Goal: Communication & Community: Answer question/provide support

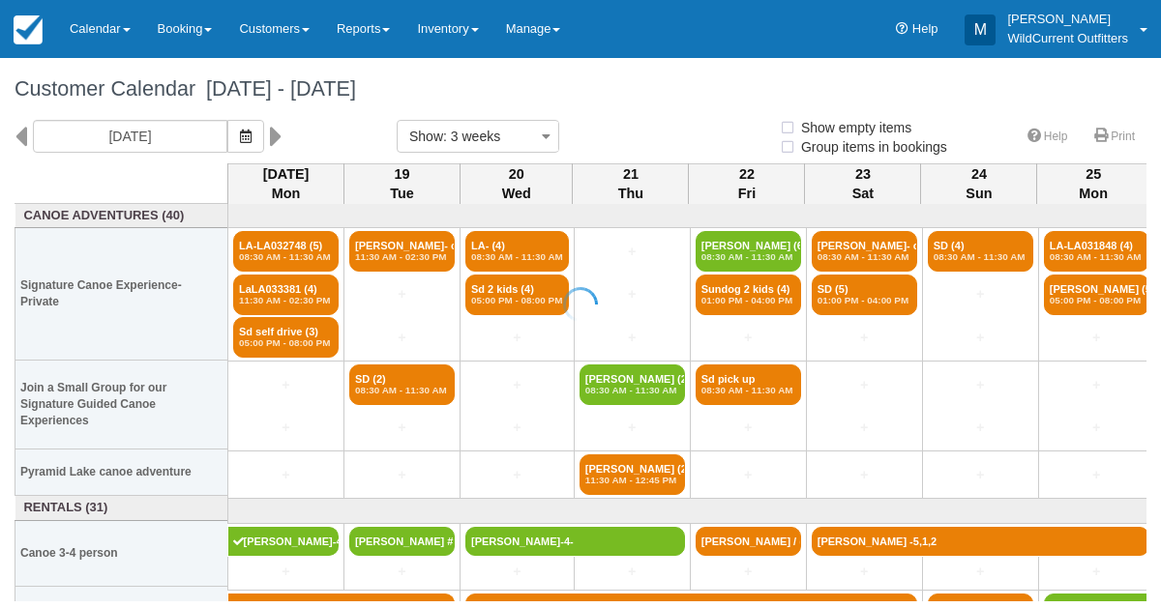
select select
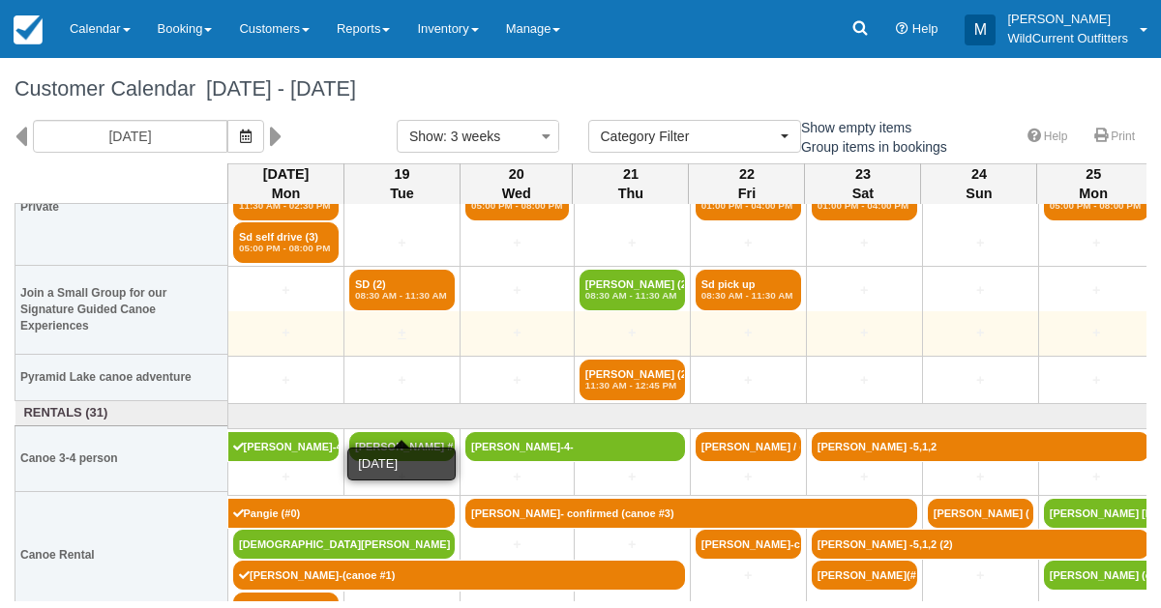
scroll to position [113, 0]
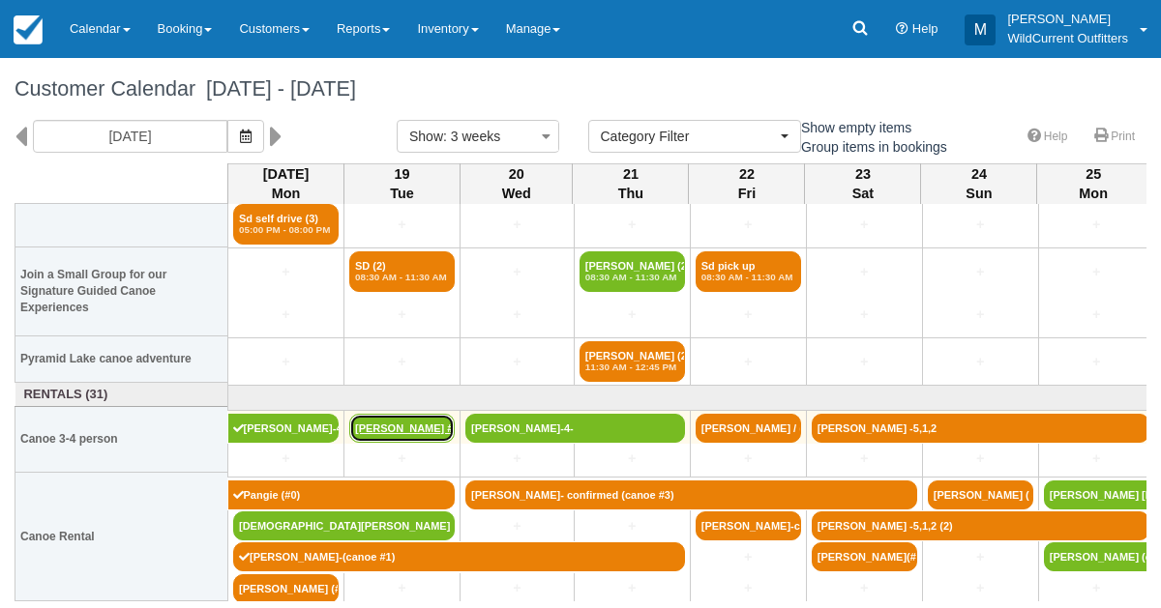
click at [396, 424] on link "[PERSON_NAME] #5" at bounding box center [401, 428] width 105 height 29
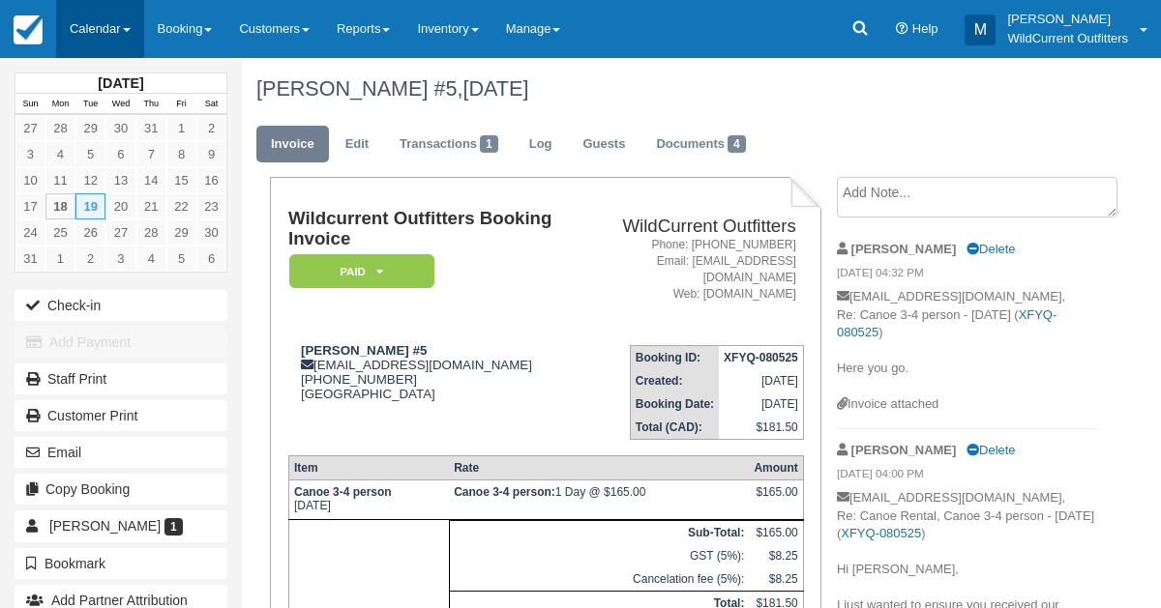
click at [90, 30] on link "Calendar" at bounding box center [100, 29] width 88 height 58
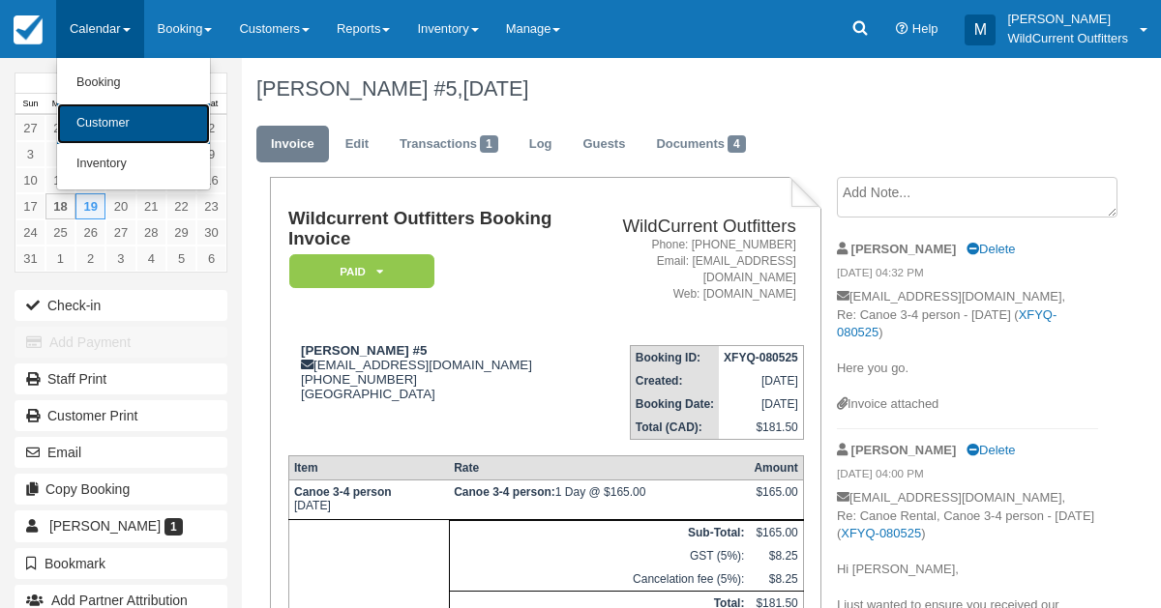
click at [100, 110] on link "Customer" at bounding box center [133, 123] width 153 height 41
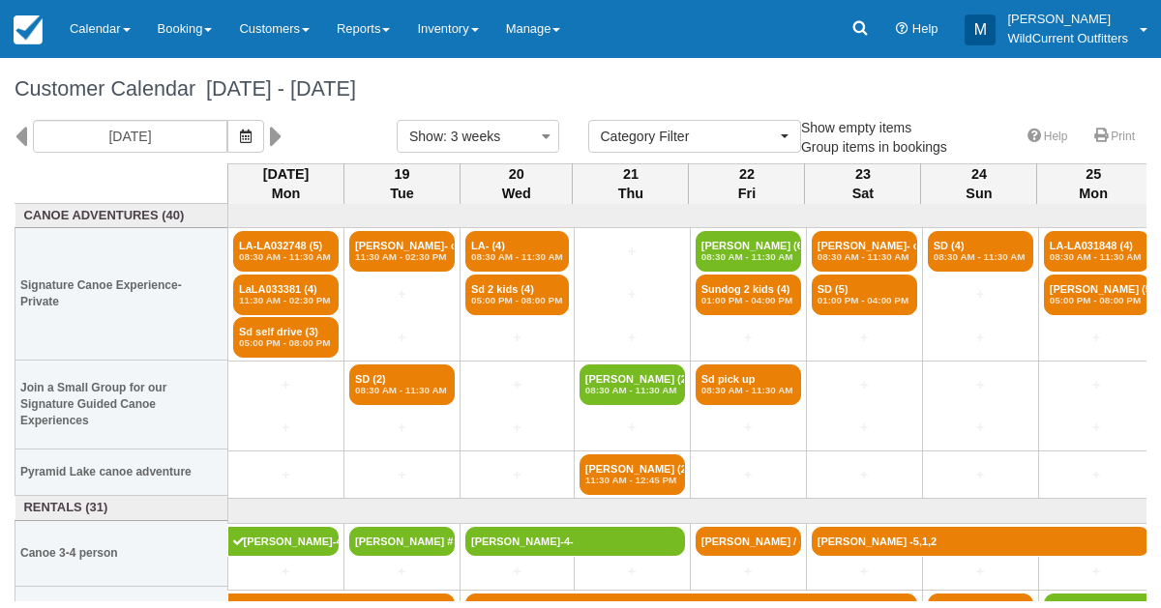
select select
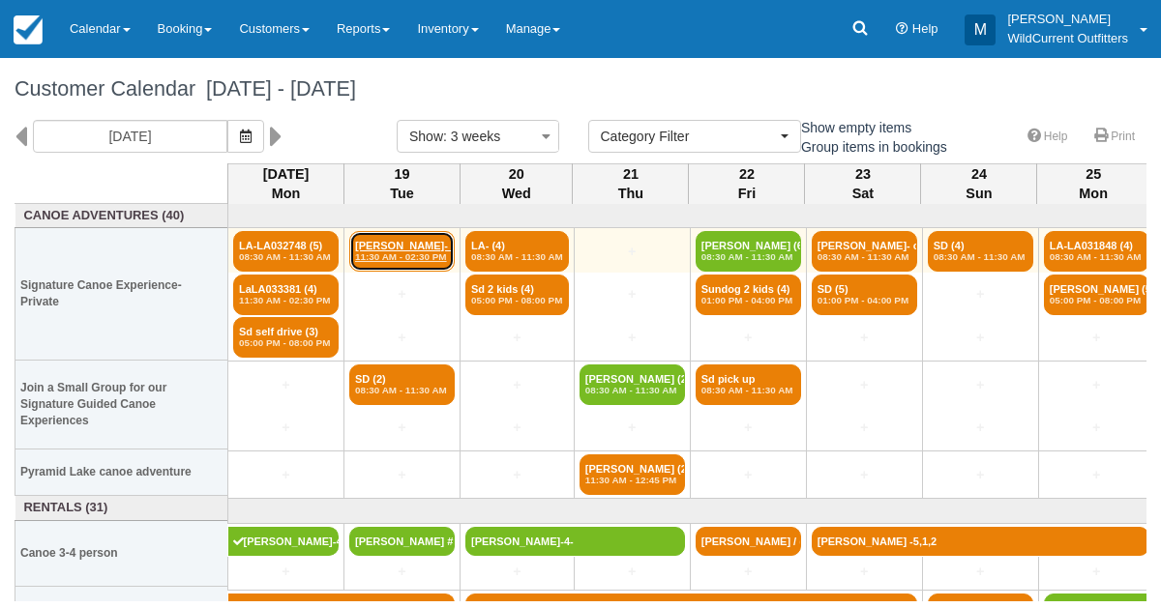
click at [409, 258] on em "11:30 AM - 02:30 PM" at bounding box center [402, 257] width 94 height 12
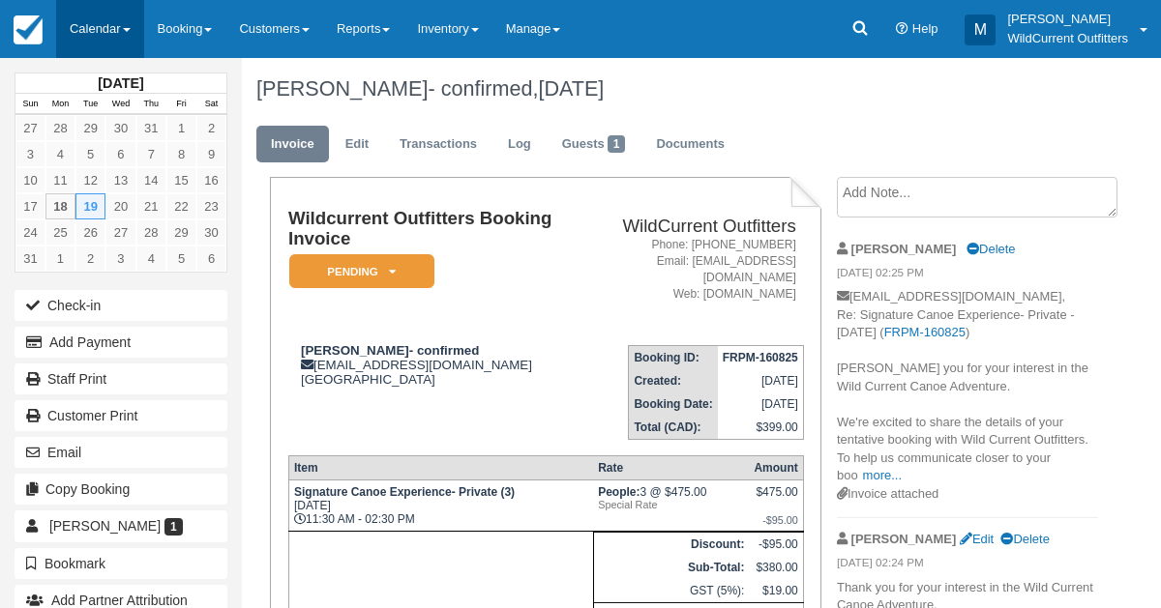
click at [94, 16] on link "Calendar" at bounding box center [100, 29] width 88 height 58
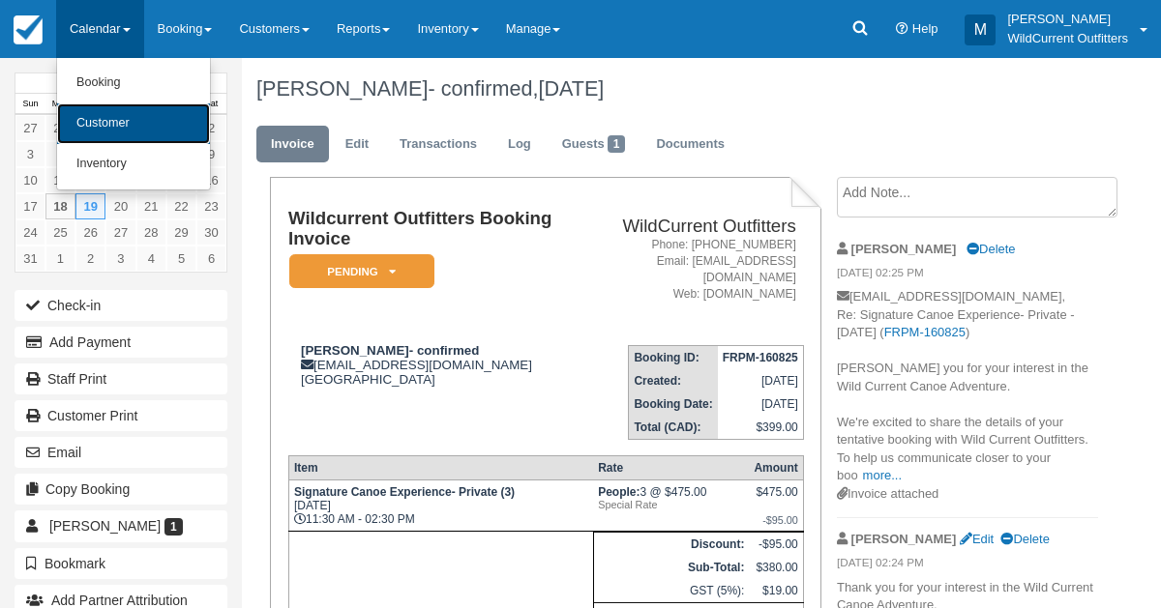
click at [92, 132] on link "Customer" at bounding box center [133, 123] width 153 height 41
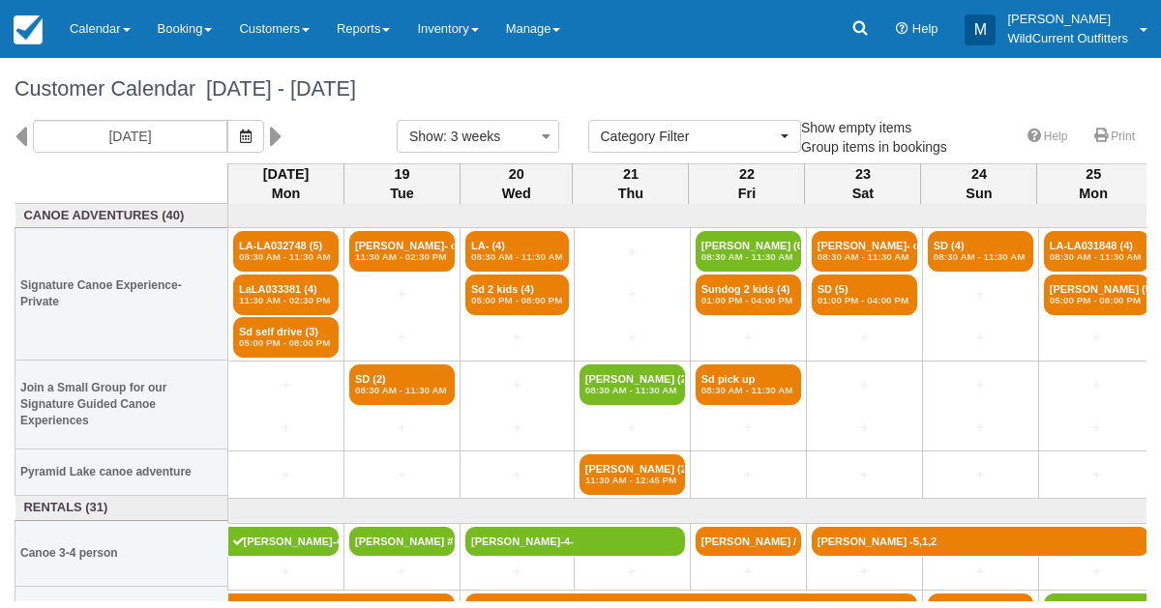
select select
click at [251, 141] on icon "button" at bounding box center [246, 137] width 12 height 14
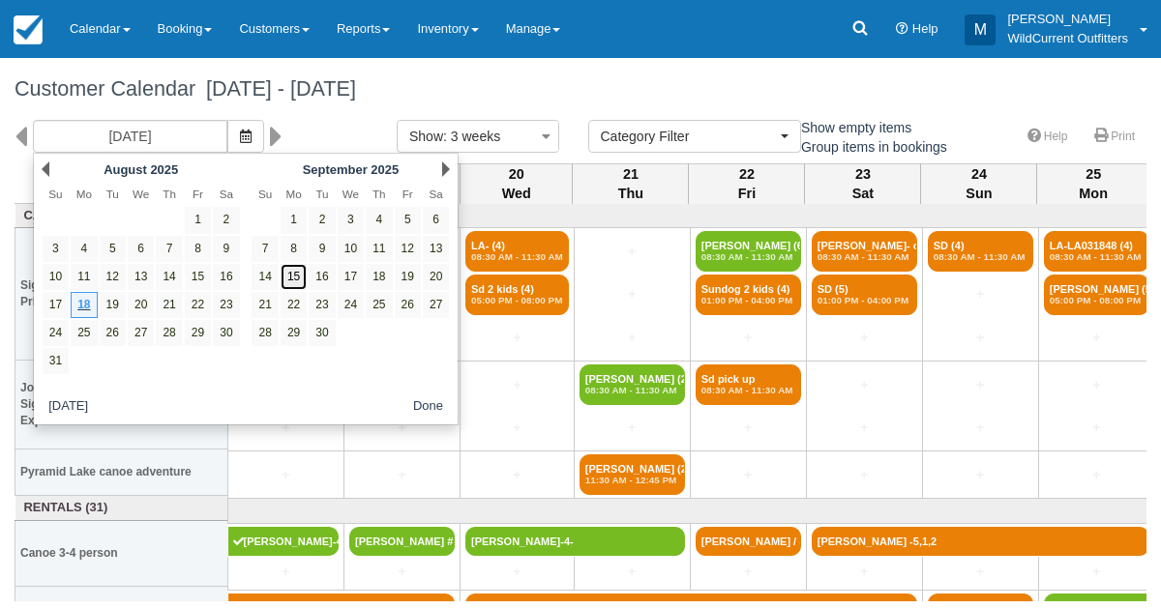
click at [294, 274] on link "15" at bounding box center [293, 277] width 26 height 26
type input "09/15/25"
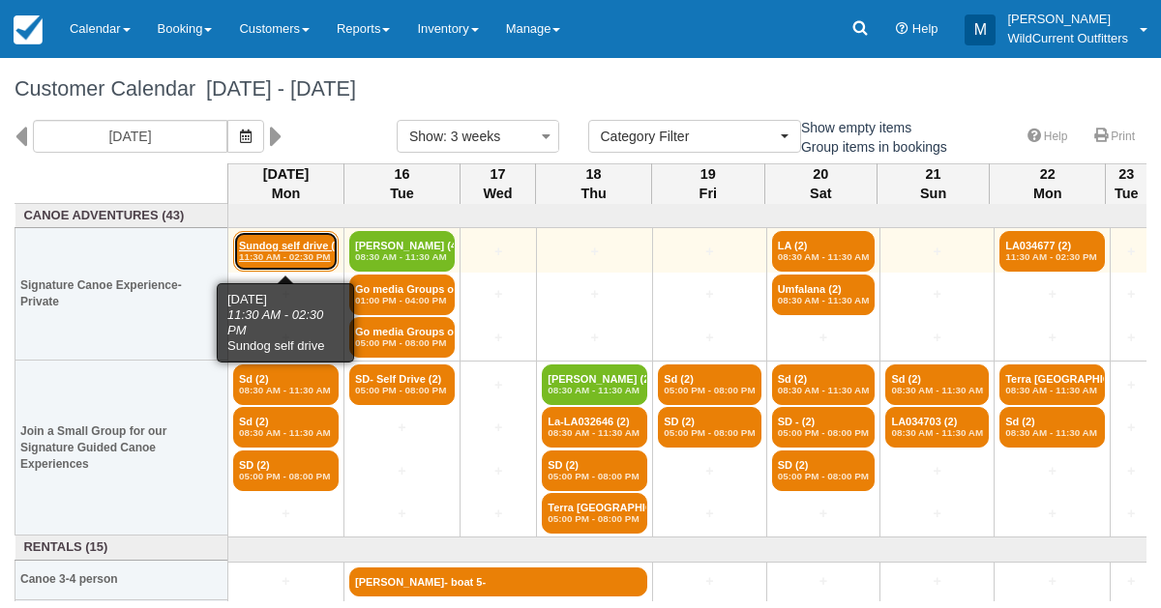
click at [312, 255] on em "11:30 AM - 02:30 PM" at bounding box center [286, 257] width 94 height 12
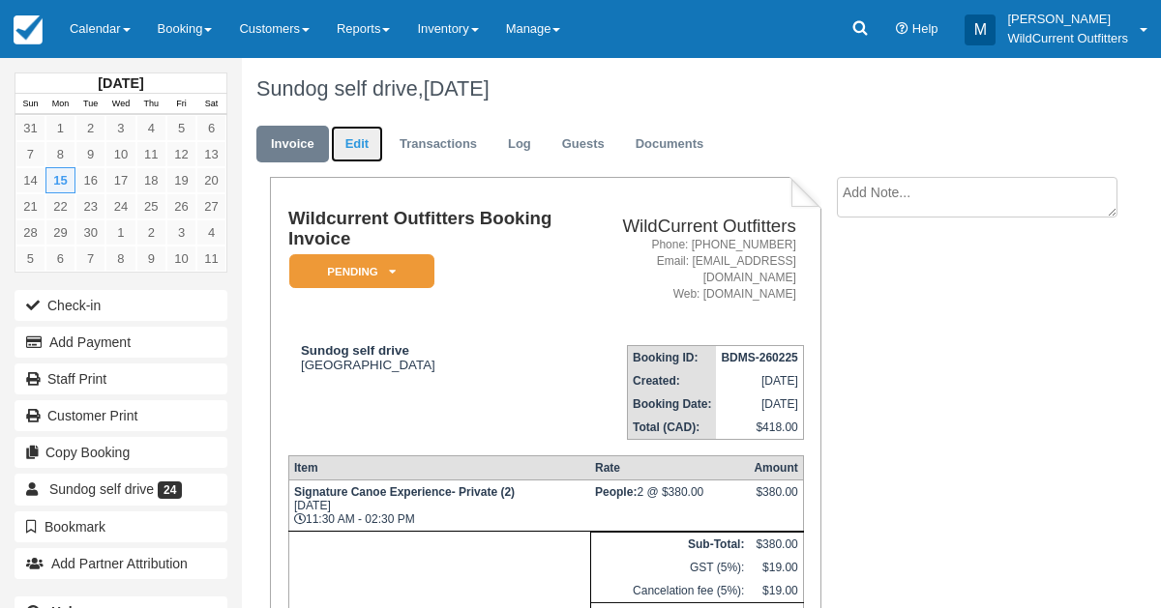
click at [359, 158] on link "Edit" at bounding box center [357, 145] width 52 height 38
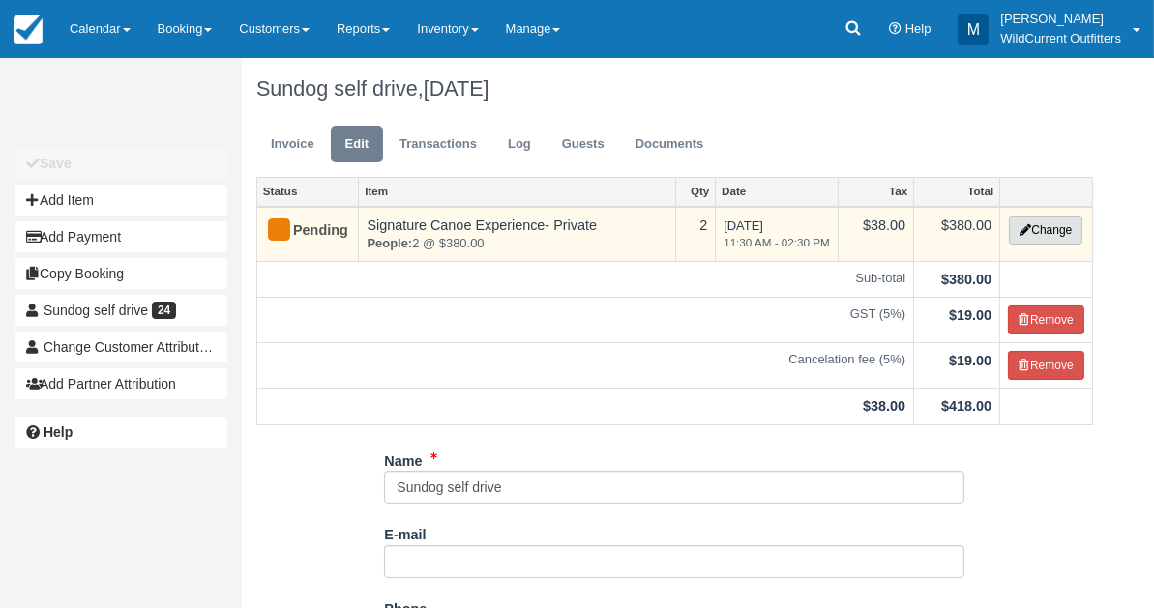
click at [1045, 223] on button "Change" at bounding box center [1046, 230] width 74 height 29
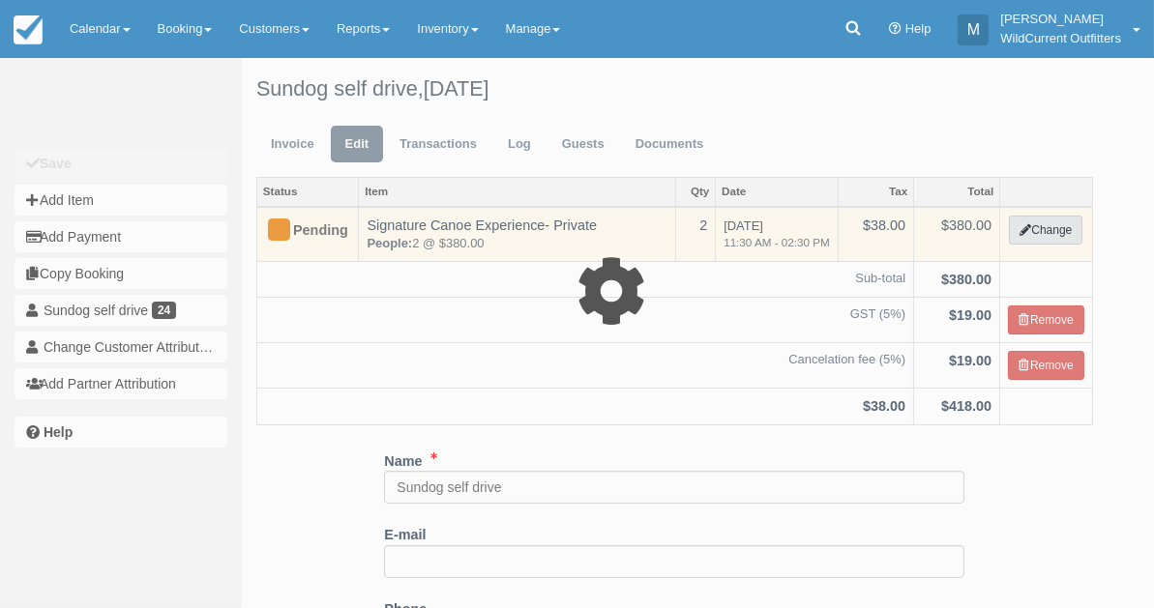
type input "380.00"
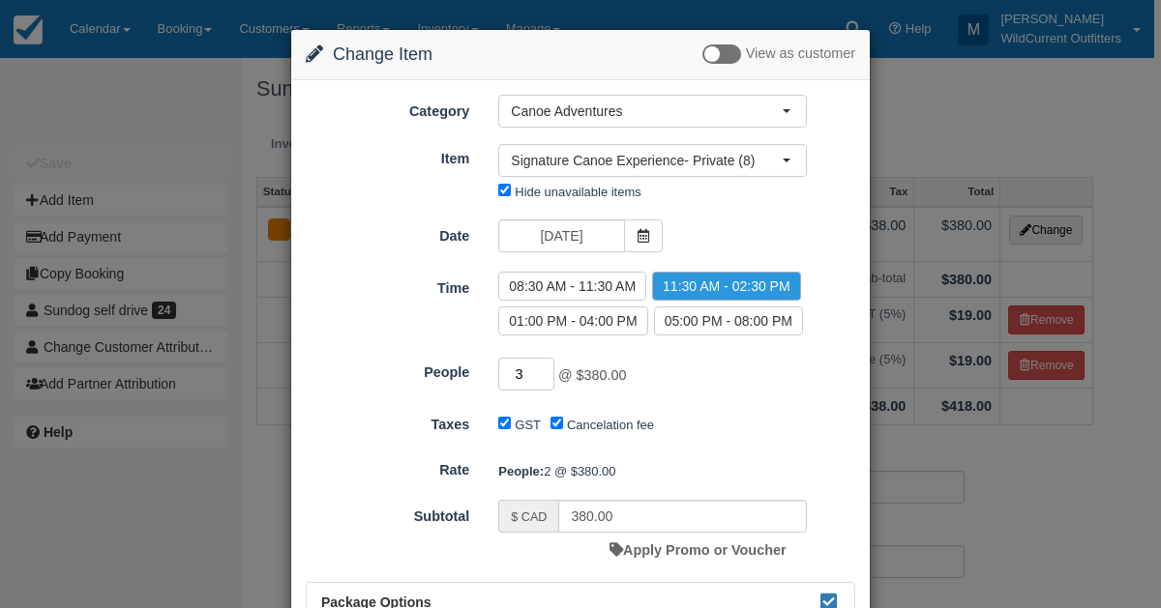
click at [546, 364] on input "3" at bounding box center [526, 374] width 56 height 33
type input "4"
click at [546, 364] on input "4" at bounding box center [526, 374] width 56 height 33
type input "585.00"
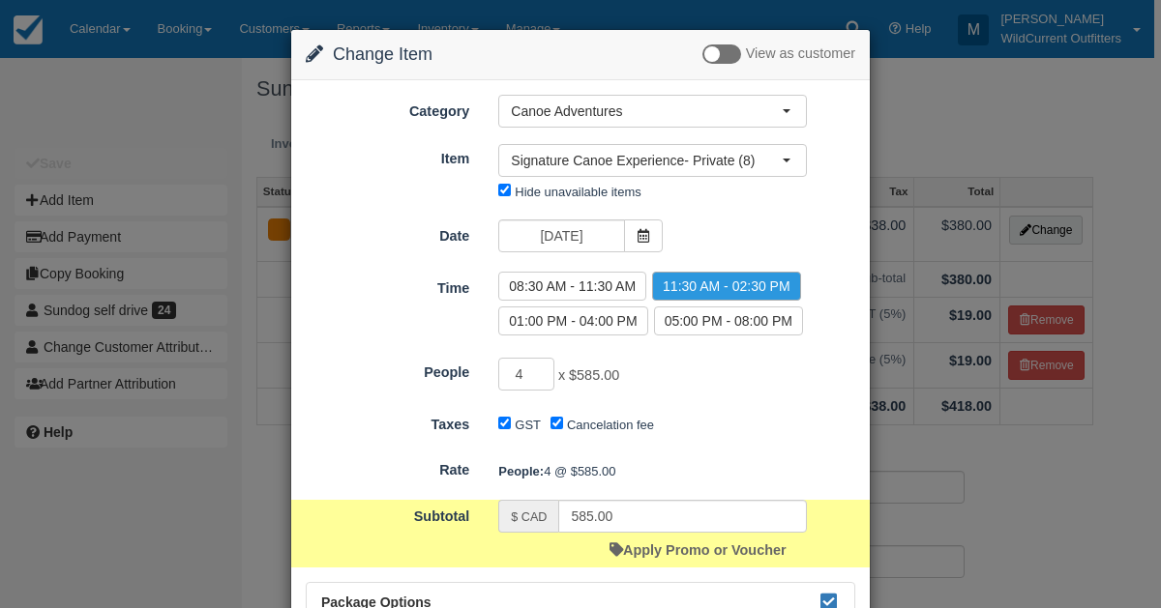
scroll to position [215, 0]
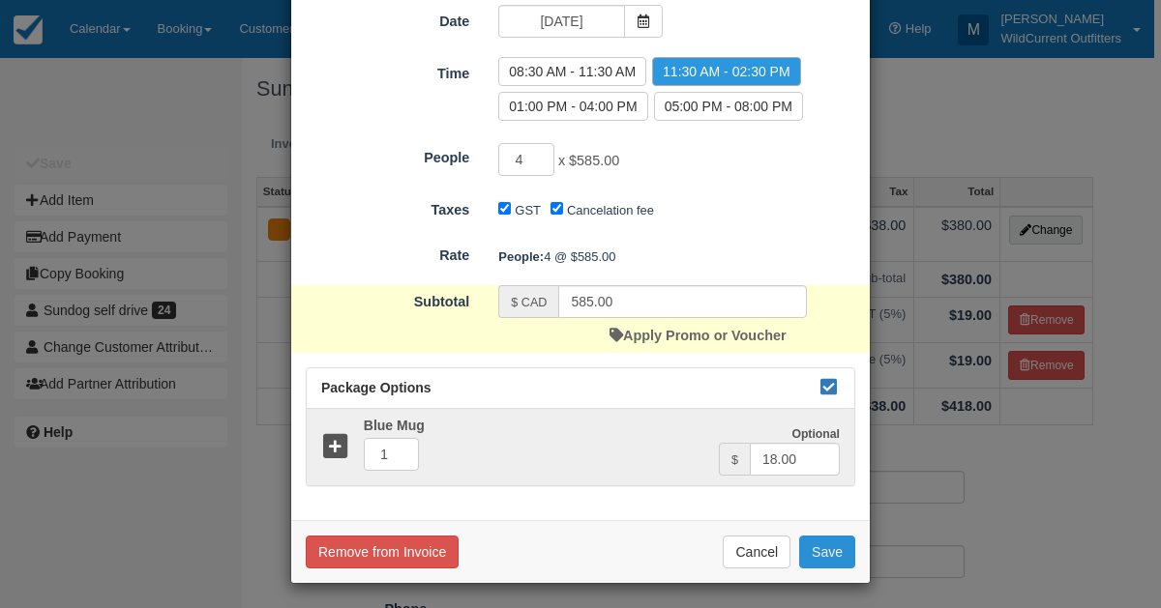
click at [811, 549] on button "Save" at bounding box center [827, 552] width 56 height 33
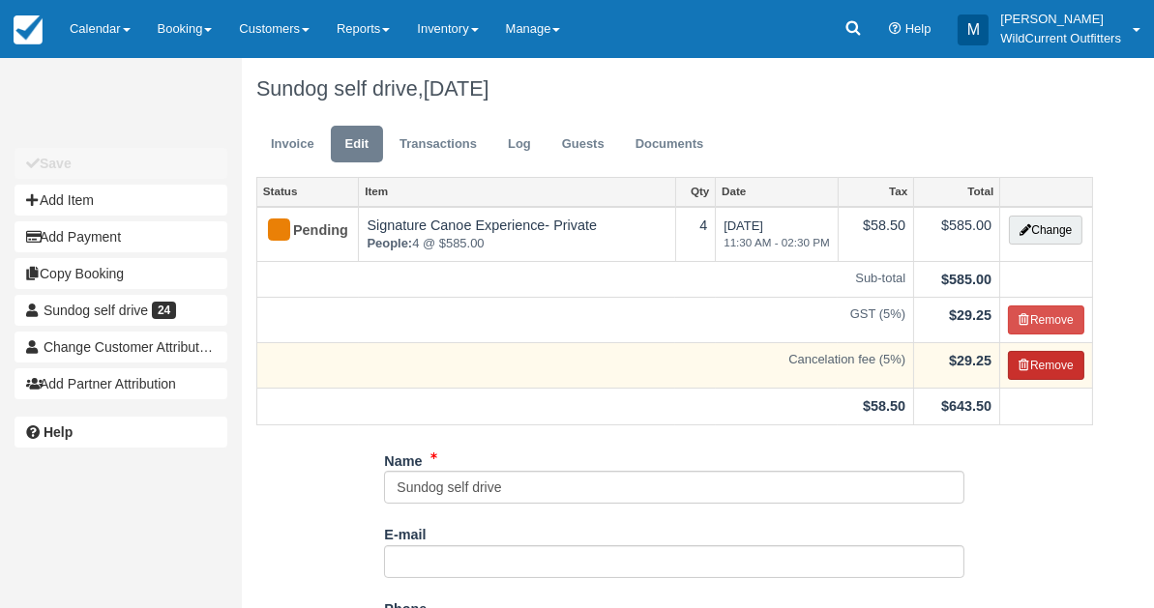
click at [1044, 359] on button "Remove" at bounding box center [1046, 365] width 76 height 29
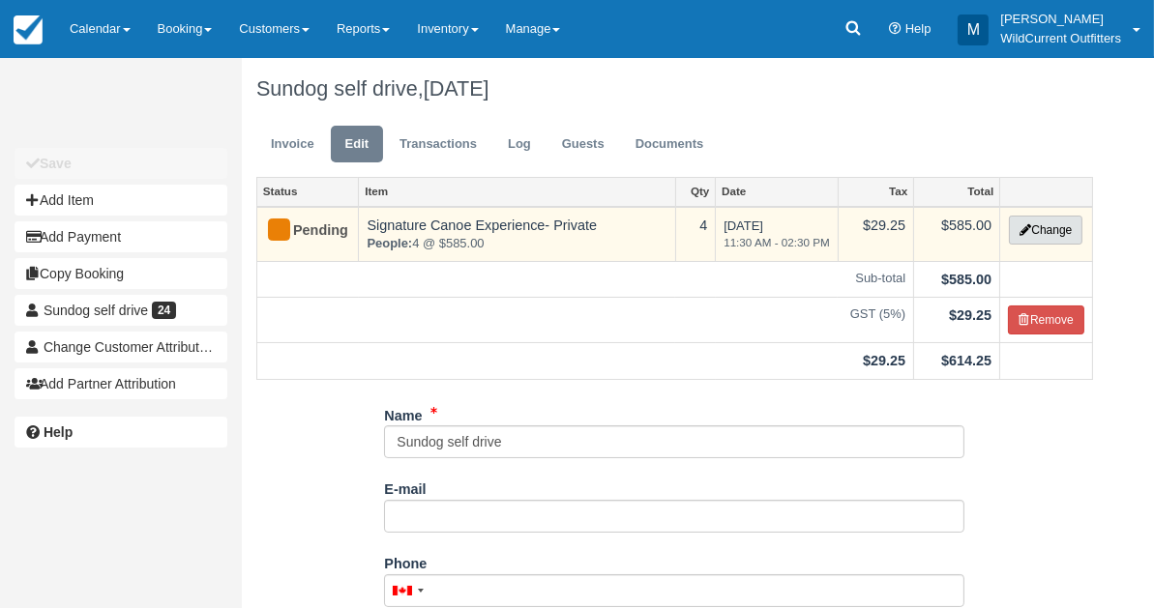
click at [1043, 230] on button "Change" at bounding box center [1046, 230] width 74 height 29
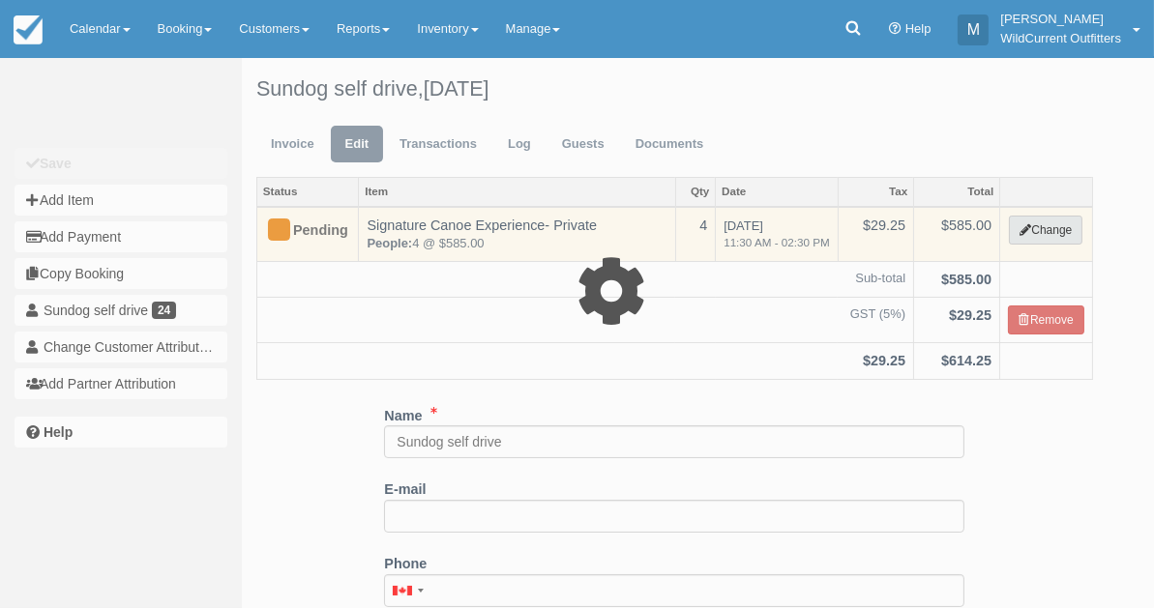
type input "585.00"
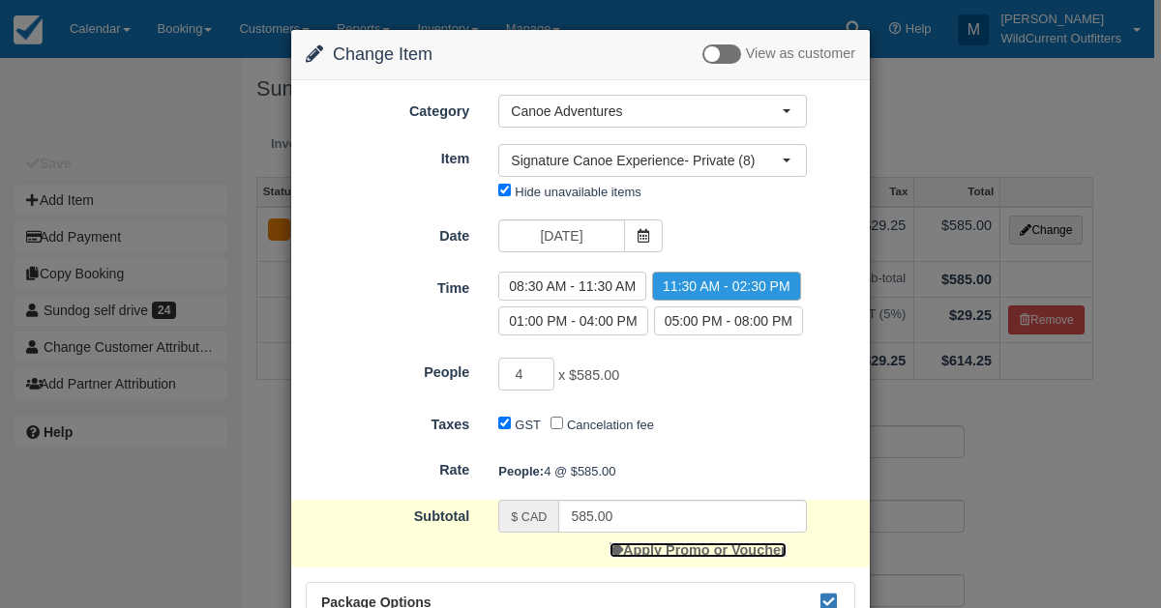
click at [712, 546] on link "Apply Promo or Voucher" at bounding box center [697, 550] width 176 height 15
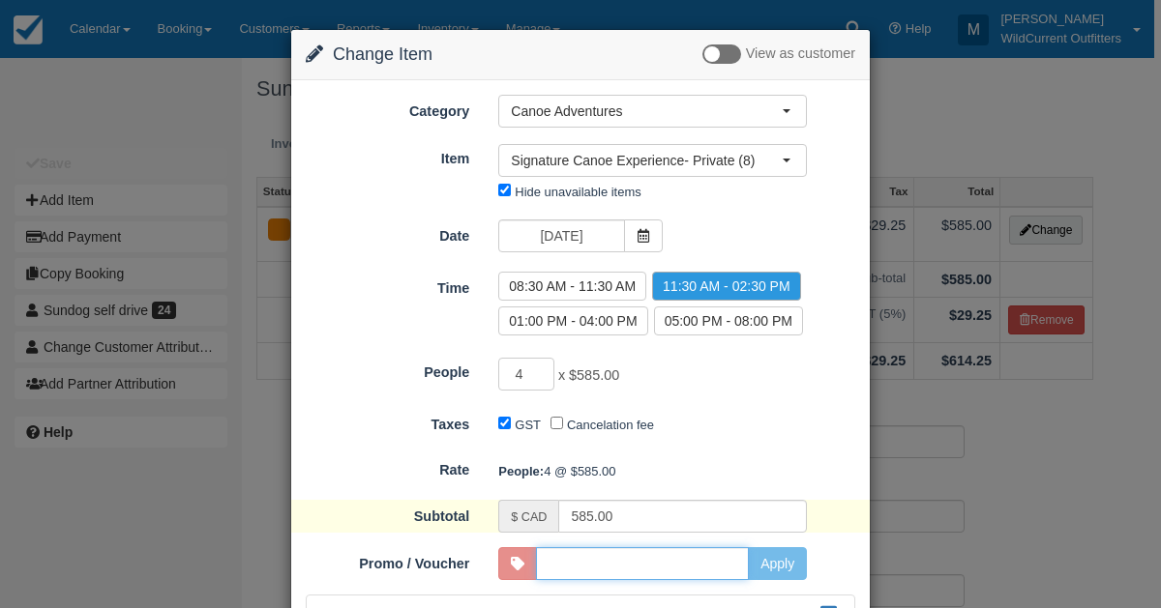
scroll to position [5, 0]
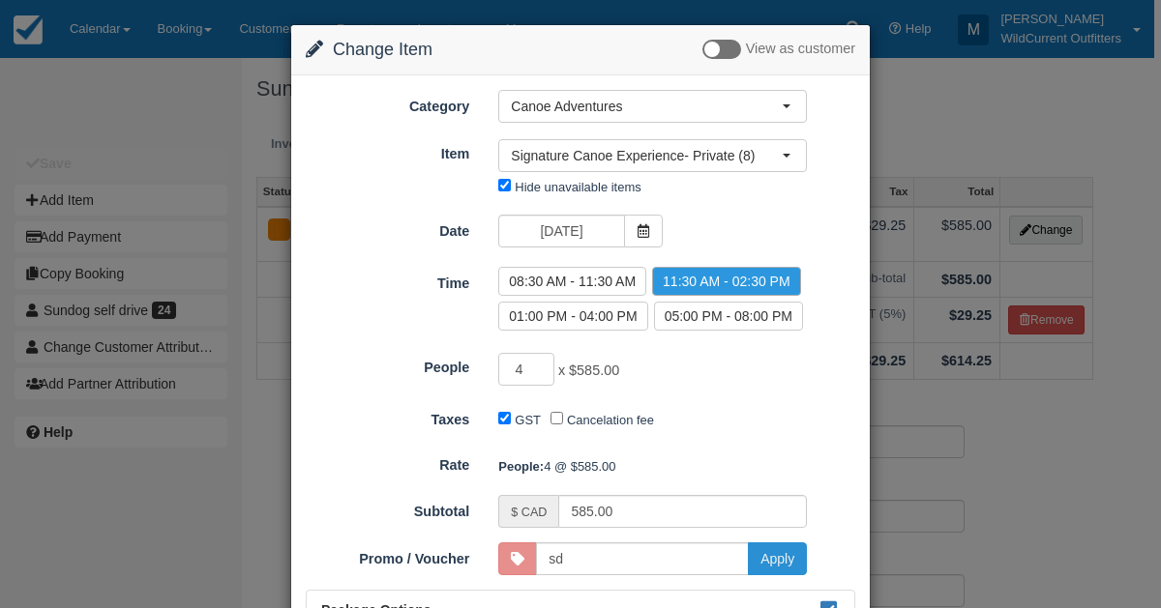
click at [770, 550] on button "Apply" at bounding box center [777, 559] width 59 height 33
type input "SD"
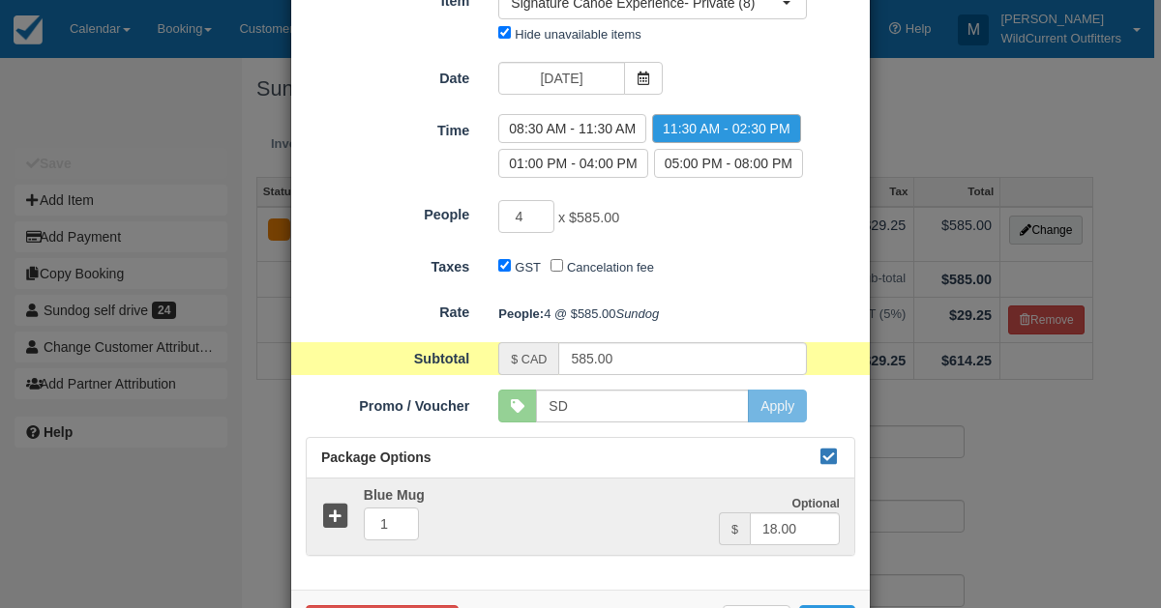
scroll to position [259, 0]
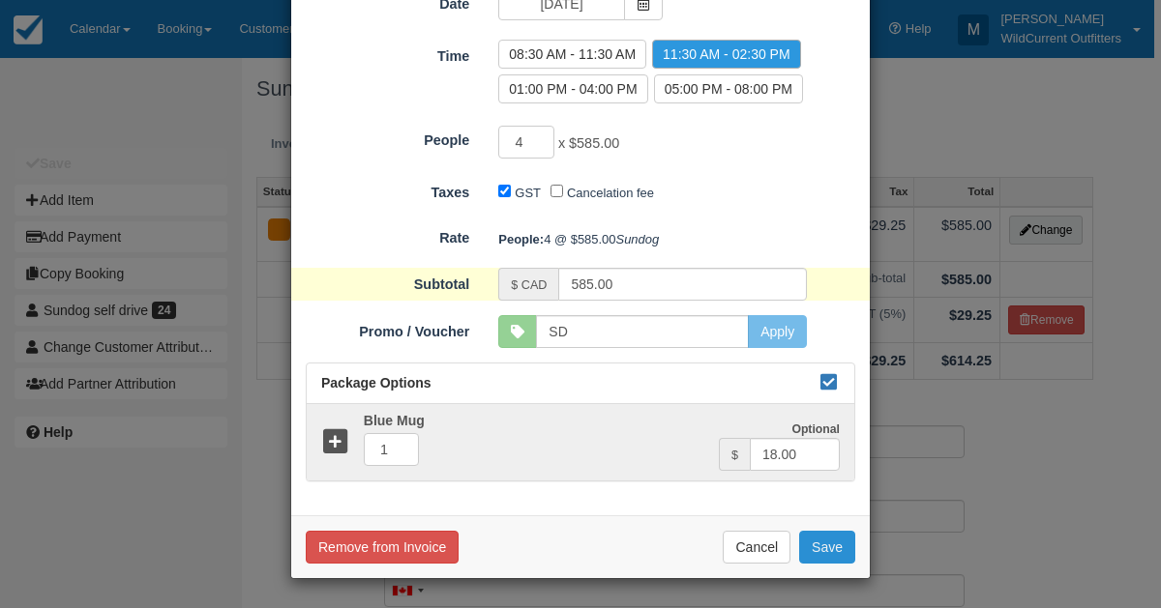
click at [836, 540] on button "Save" at bounding box center [827, 547] width 56 height 33
checkbox input "false"
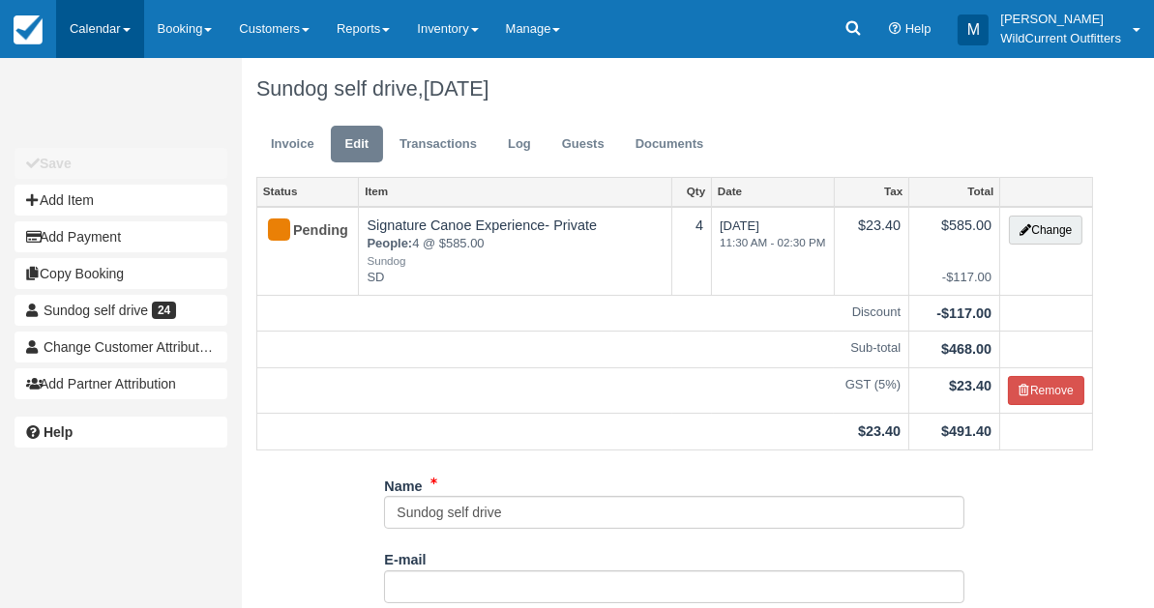
click at [106, 25] on link "Calendar" at bounding box center [100, 29] width 88 height 58
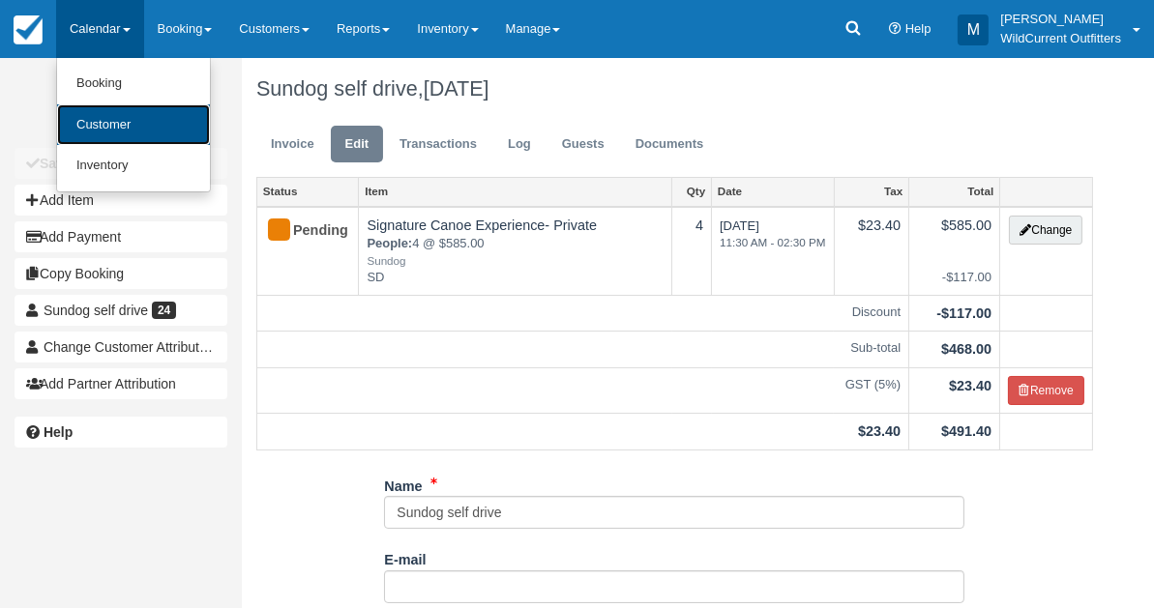
click at [94, 110] on link "Customer" at bounding box center [133, 125] width 153 height 42
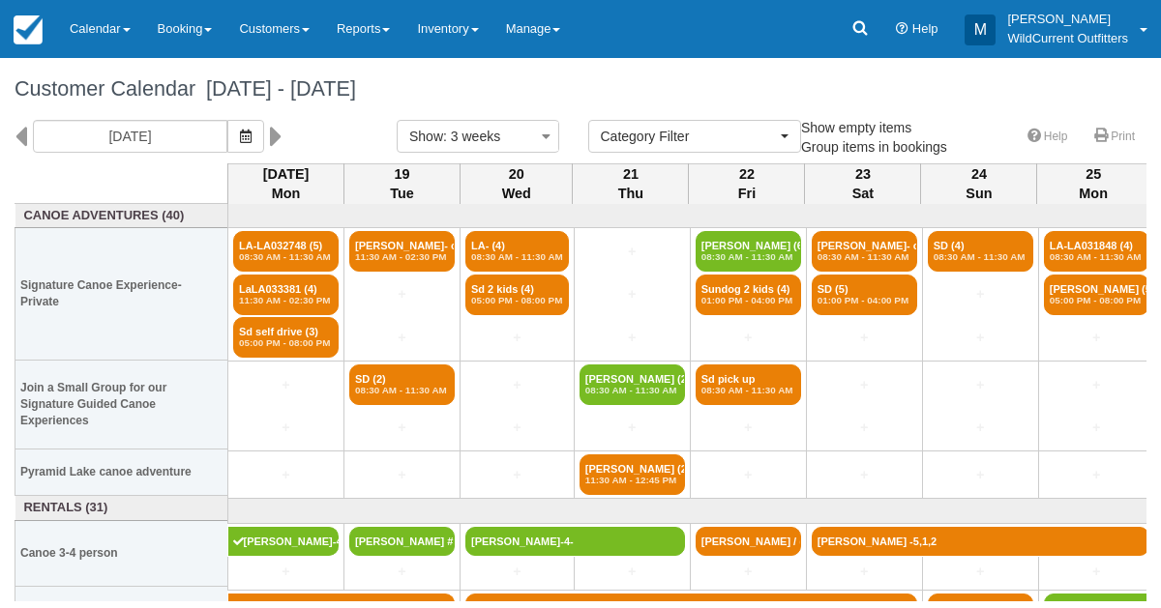
select select
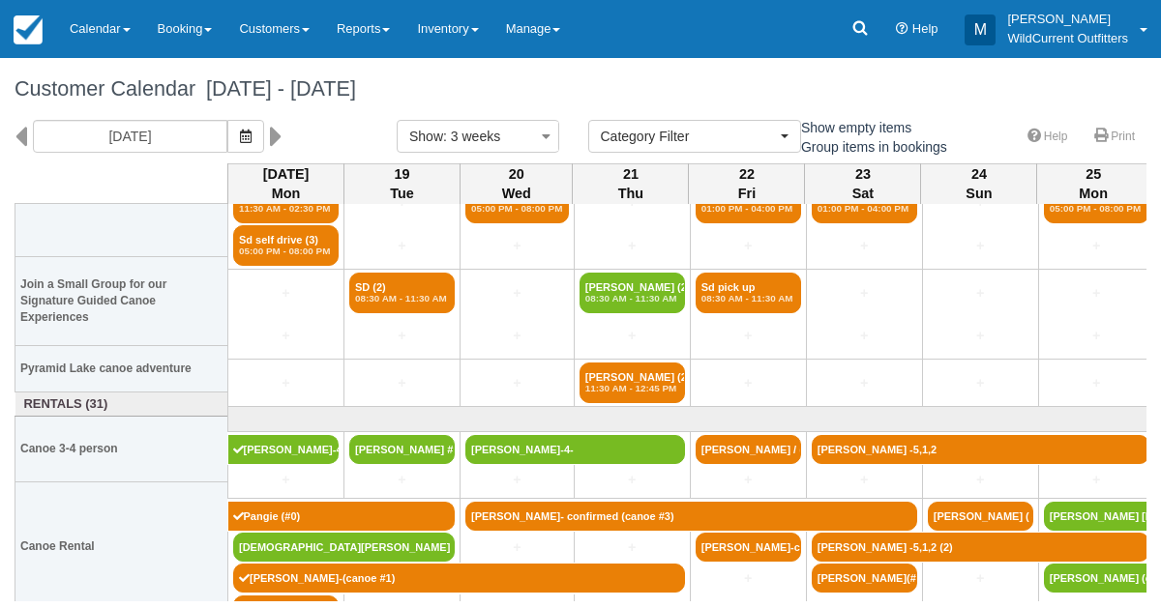
scroll to position [113, 0]
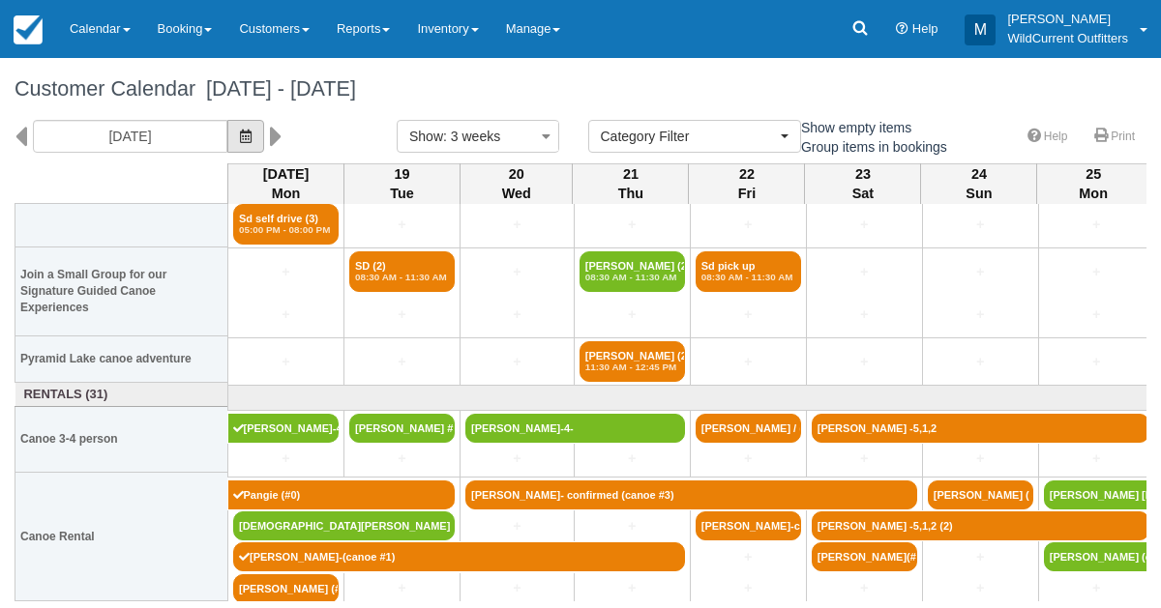
click at [251, 137] on icon "button" at bounding box center [246, 137] width 12 height 14
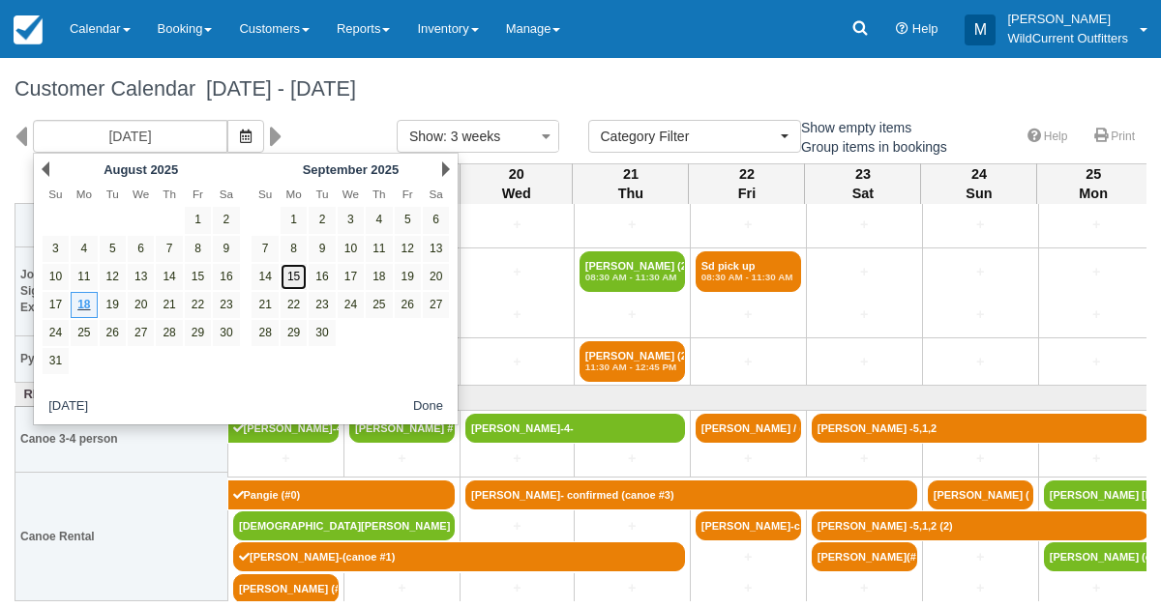
click at [288, 271] on link "15" at bounding box center [293, 277] width 26 height 26
type input "09/15/25"
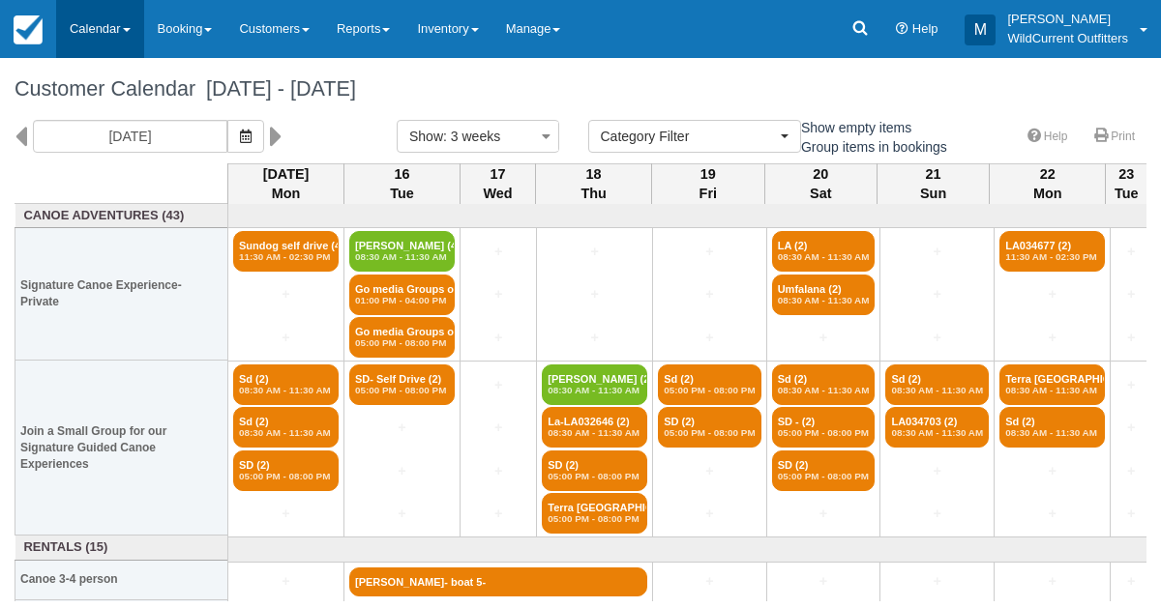
click at [88, 26] on link "Calendar" at bounding box center [100, 29] width 88 height 58
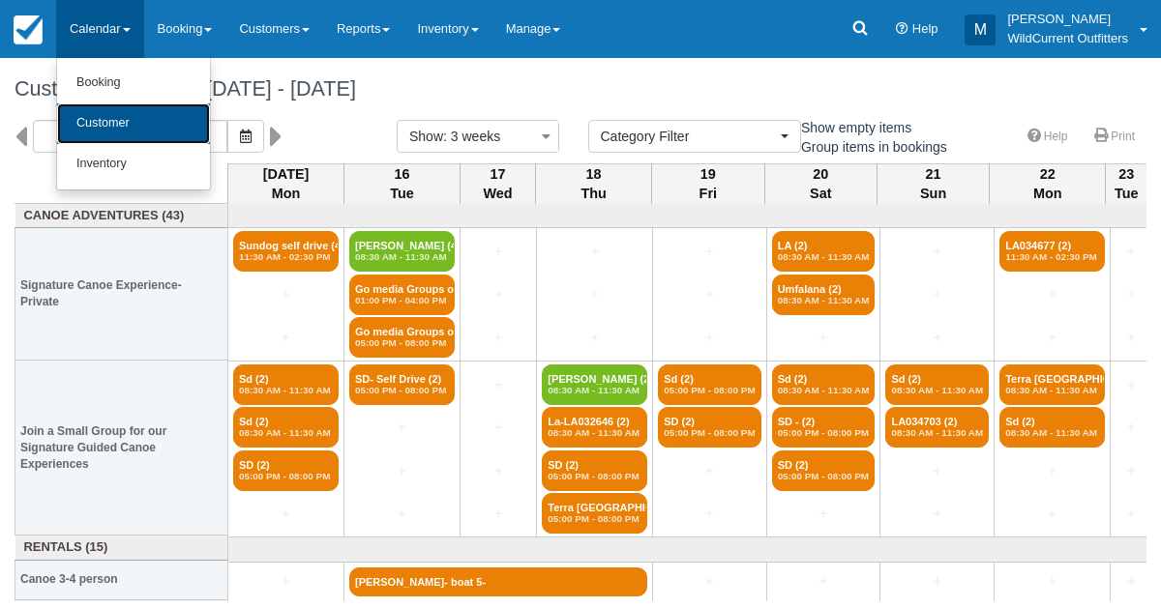
click at [97, 128] on link "Customer" at bounding box center [133, 123] width 153 height 41
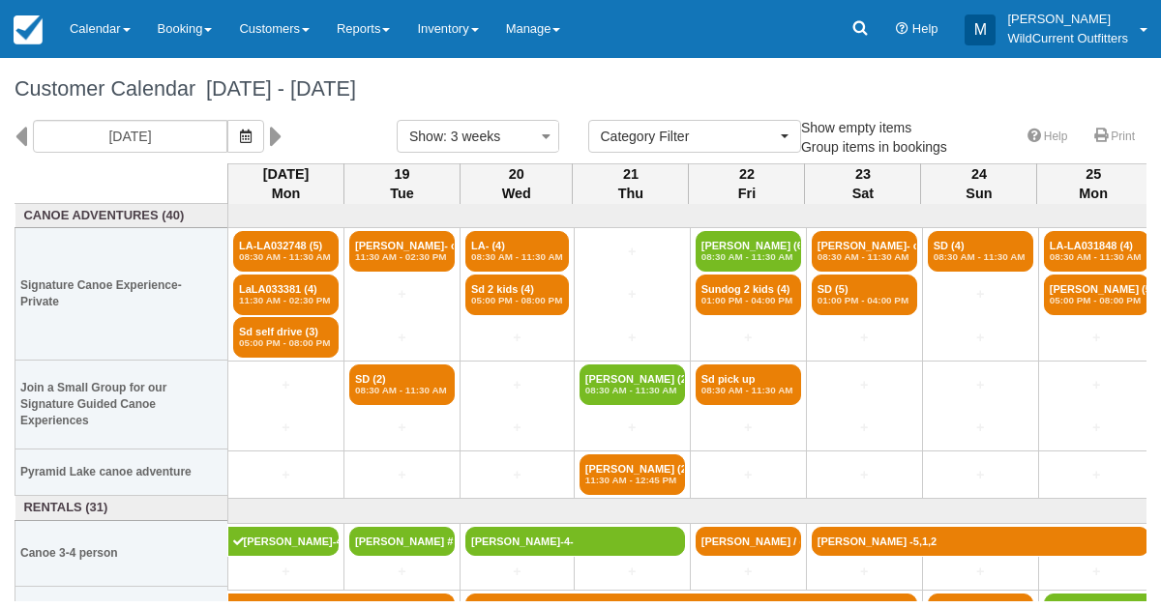
select select
click at [251, 132] on icon "button" at bounding box center [246, 137] width 12 height 14
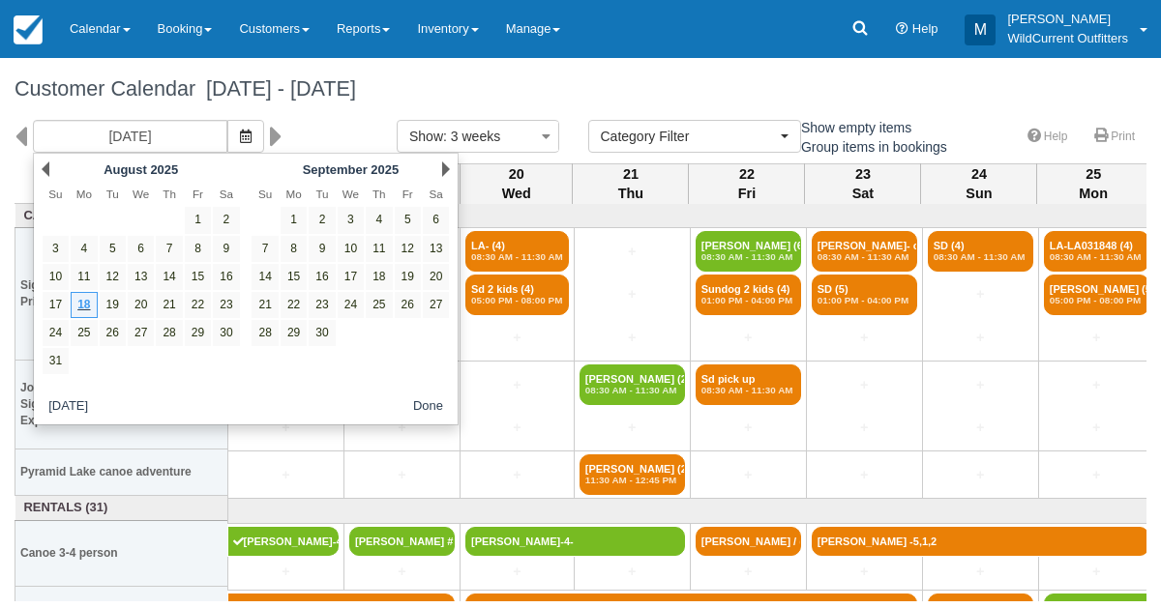
click at [440, 163] on div "Next September 2025" at bounding box center [351, 169] width 210 height 27
click at [445, 166] on link "Next" at bounding box center [446, 169] width 8 height 15
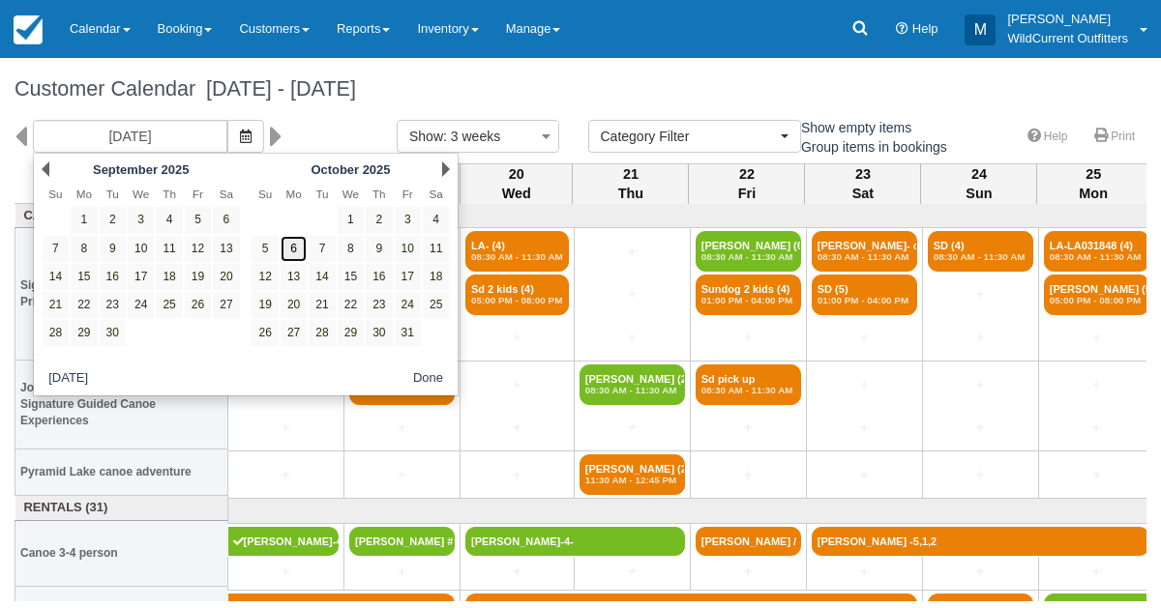
click at [289, 249] on link "6" at bounding box center [293, 249] width 26 height 26
type input "10/06/25"
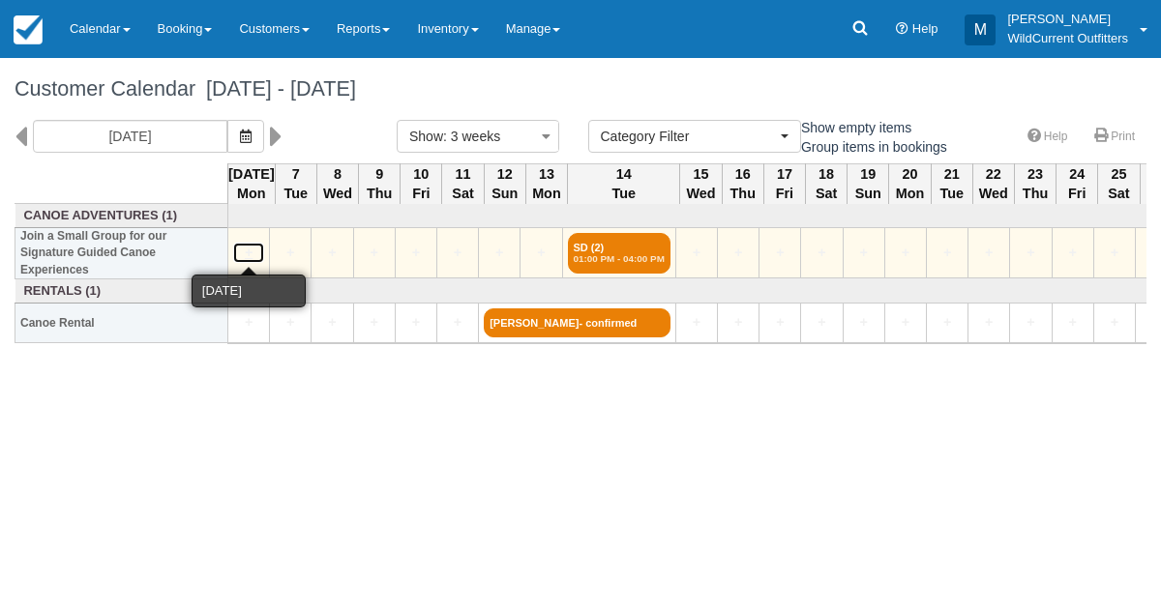
click at [245, 244] on link "+" at bounding box center [248, 253] width 31 height 20
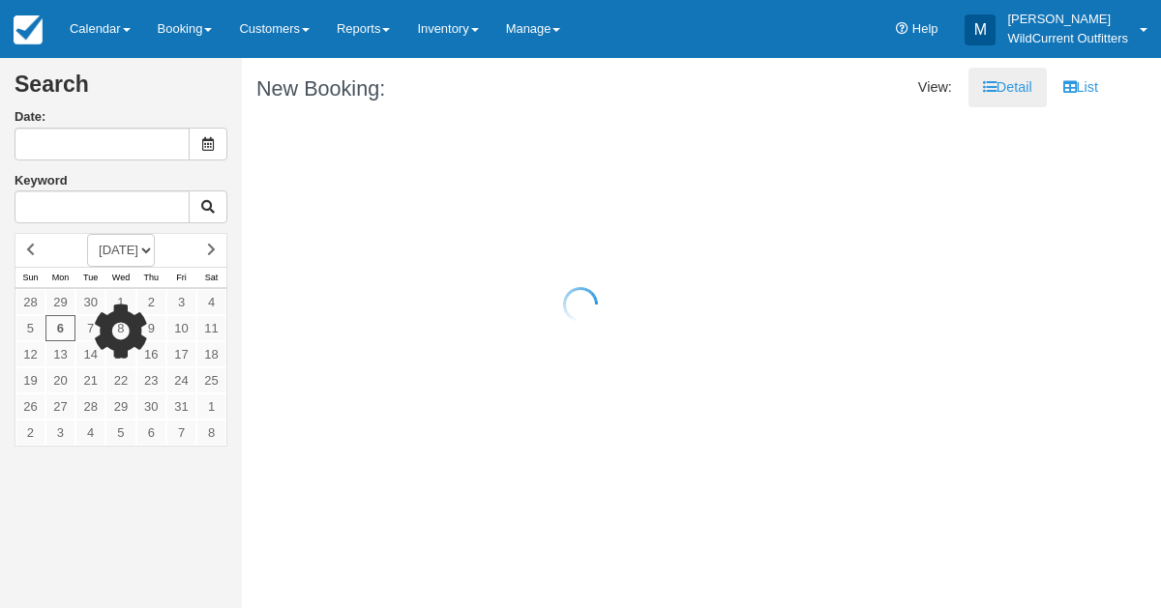
type input "[DATE]"
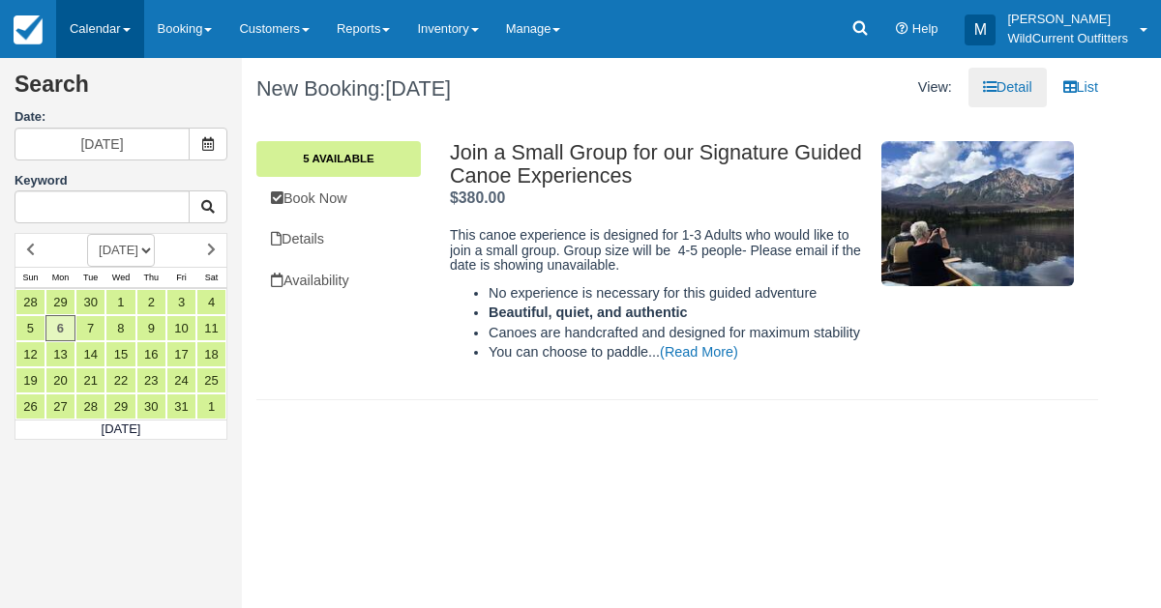
click at [83, 40] on link "Calendar" at bounding box center [100, 29] width 88 height 58
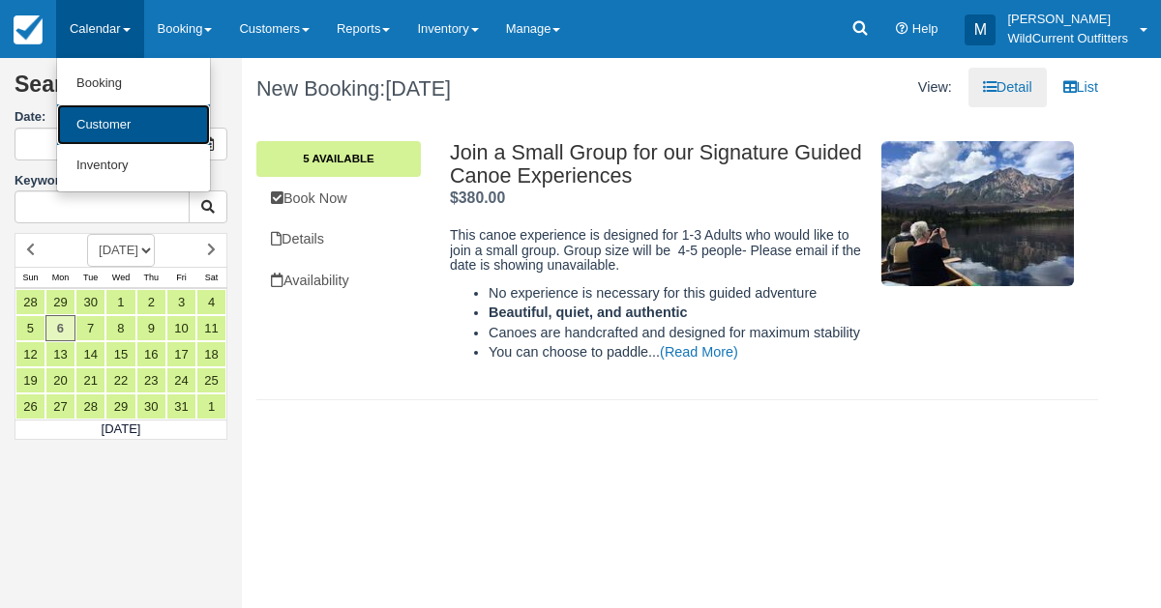
click at [87, 114] on link "Customer" at bounding box center [133, 125] width 153 height 42
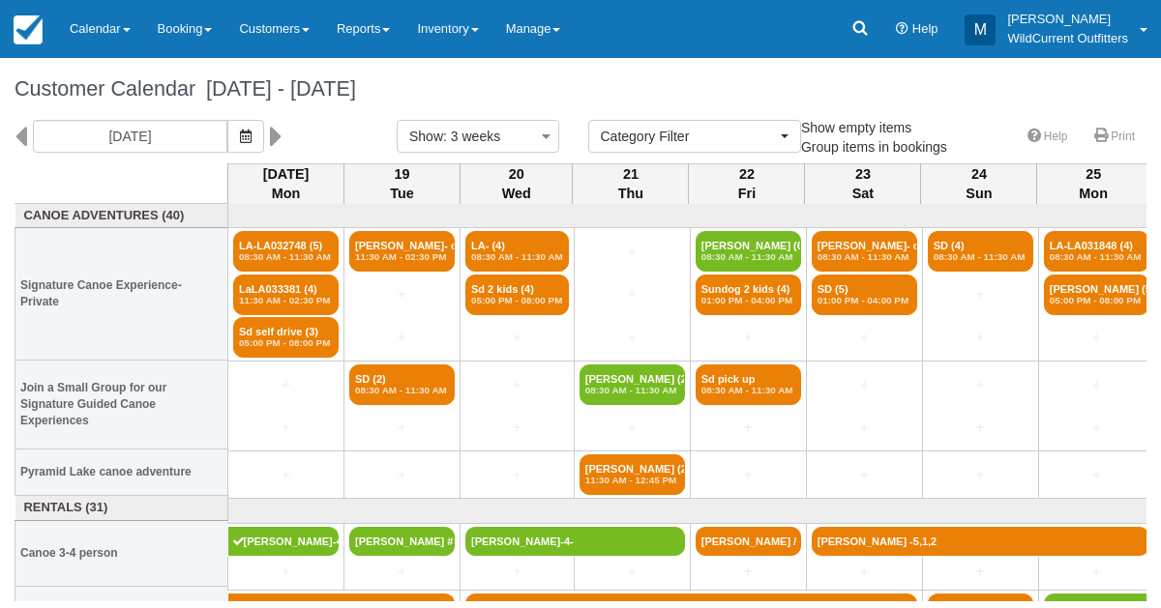
select select
click at [251, 134] on icon "button" at bounding box center [246, 137] width 12 height 14
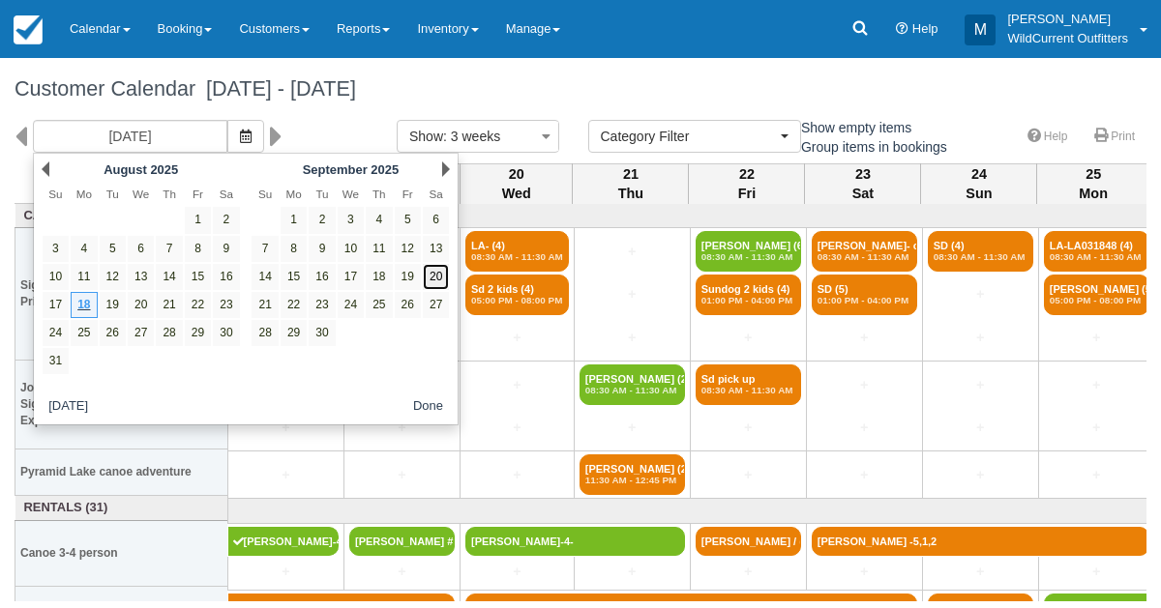
click at [435, 274] on link "20" at bounding box center [436, 277] width 26 height 26
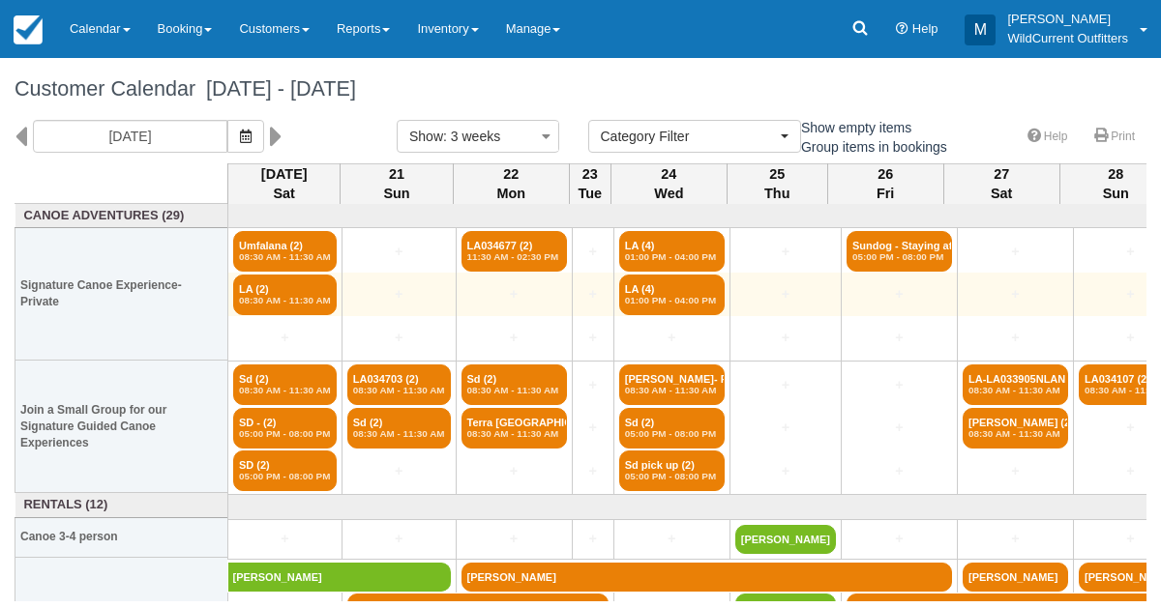
click at [434, 273] on td "+" at bounding box center [398, 295] width 114 height 44
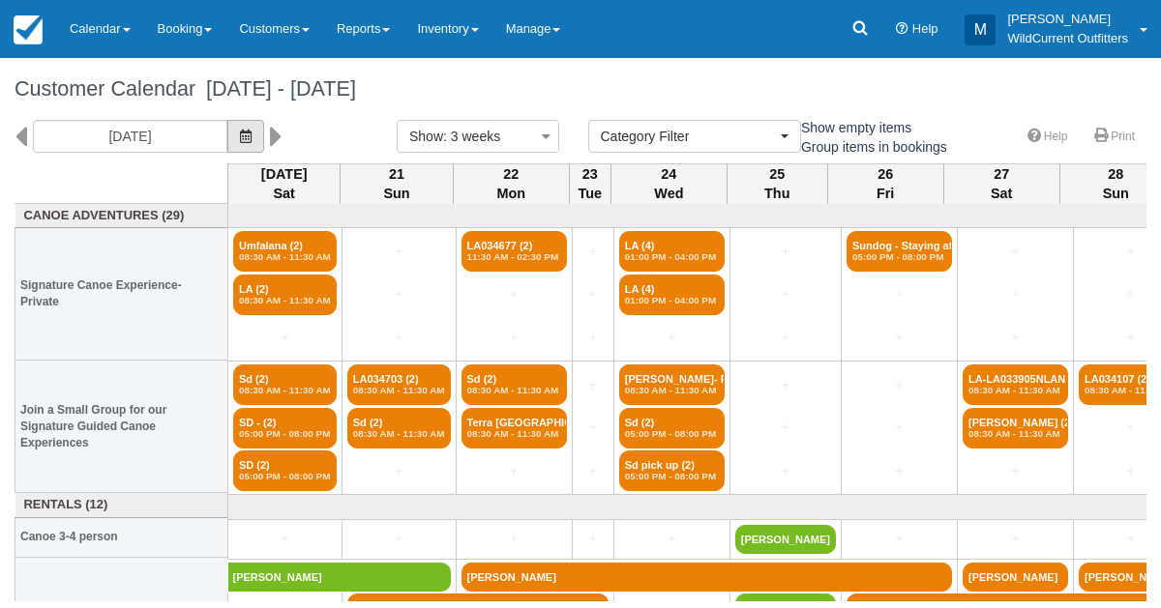
click at [251, 131] on icon "button" at bounding box center [246, 137] width 12 height 14
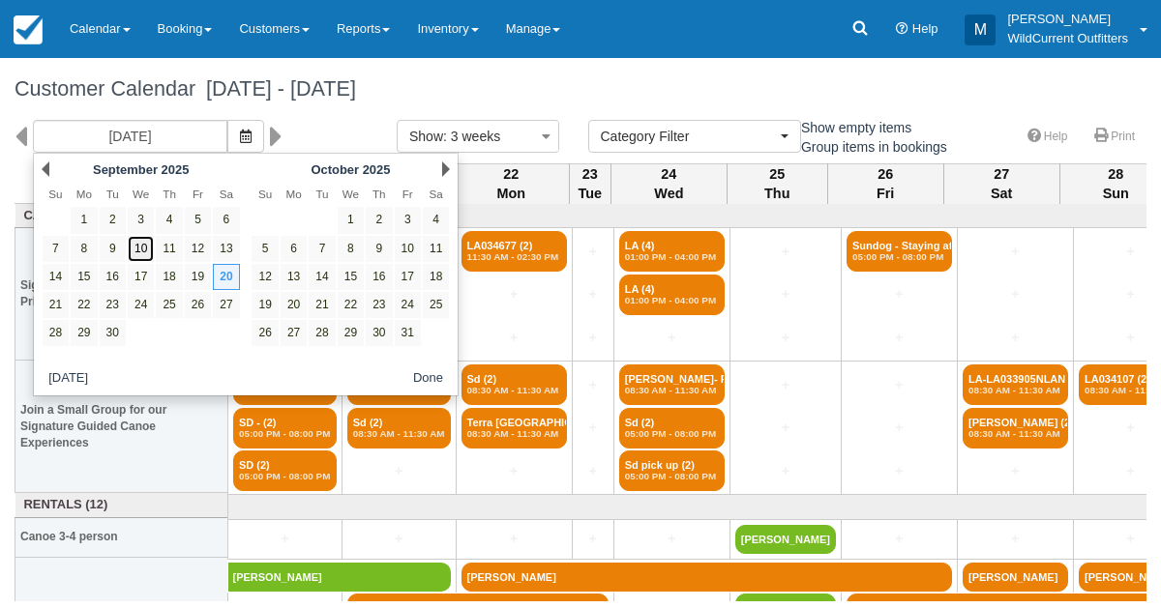
click at [136, 243] on link "10" at bounding box center [141, 249] width 26 height 26
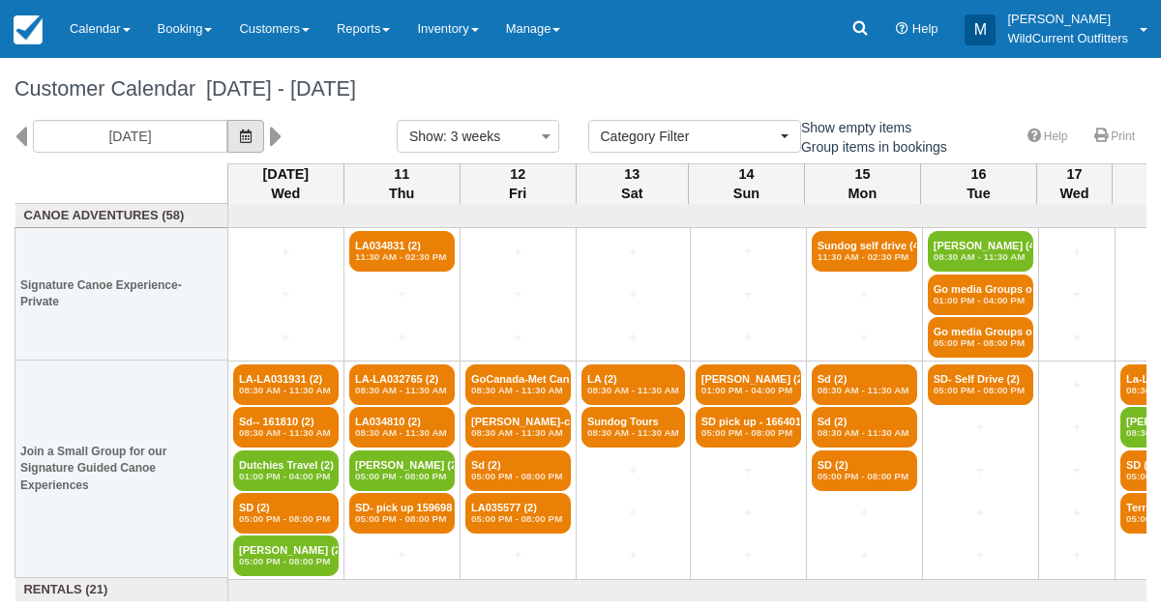
click at [262, 132] on button "button" at bounding box center [245, 136] width 37 height 33
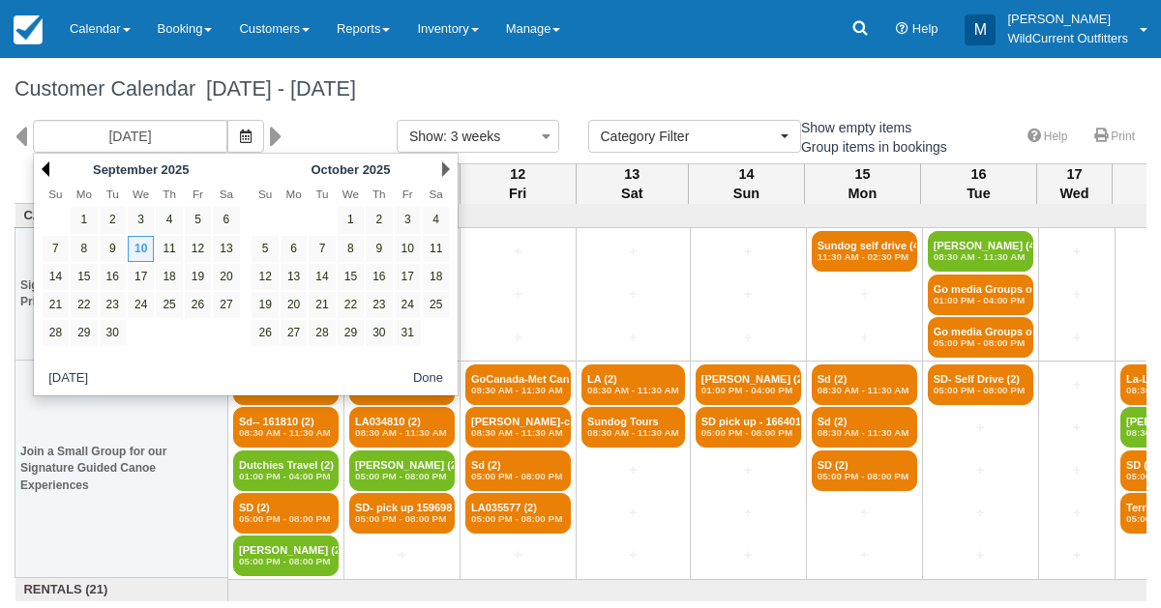
click at [44, 165] on link "Prev" at bounding box center [46, 169] width 8 height 15
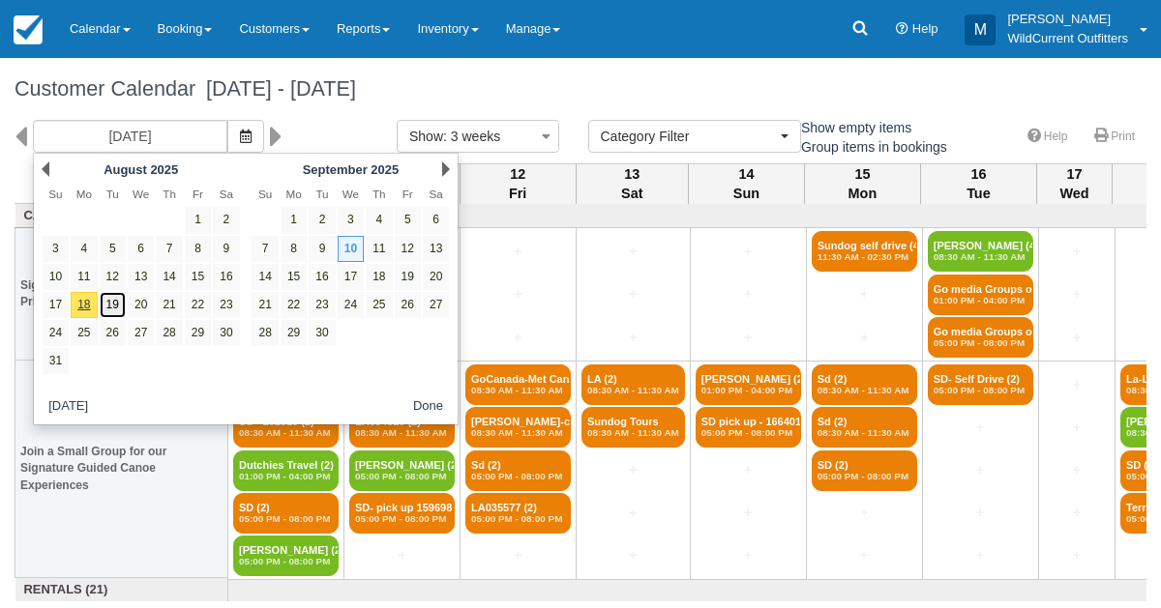
click at [106, 295] on link "19" at bounding box center [113, 305] width 26 height 26
type input "08/19/25"
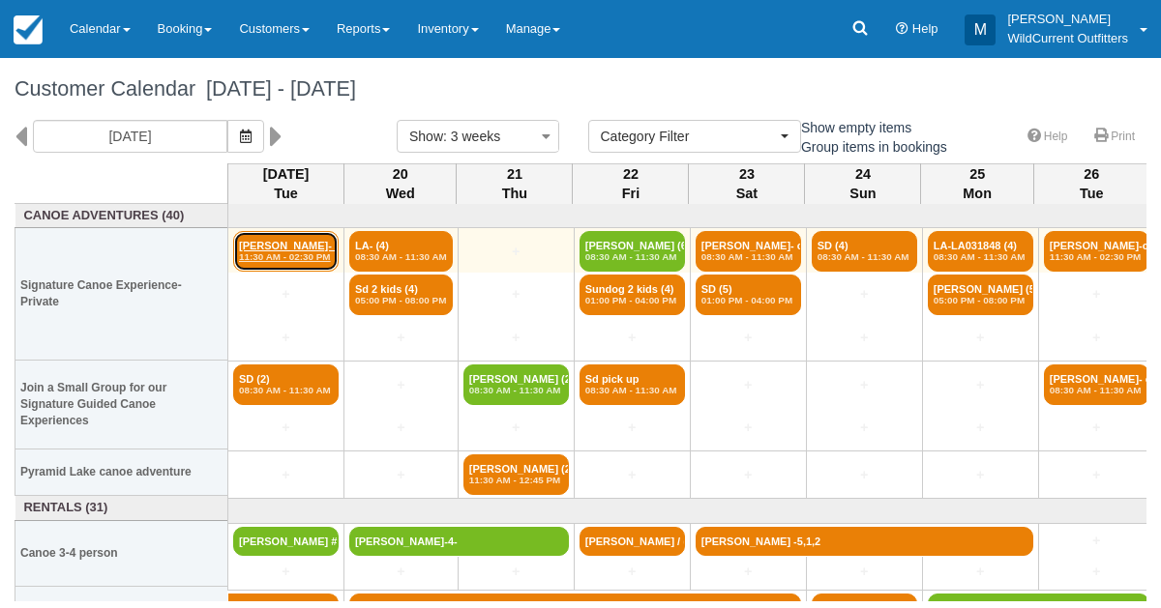
click at [277, 248] on link "Rebecca Galea- confi (3) 11:30 AM - 02:30 PM" at bounding box center [285, 251] width 105 height 41
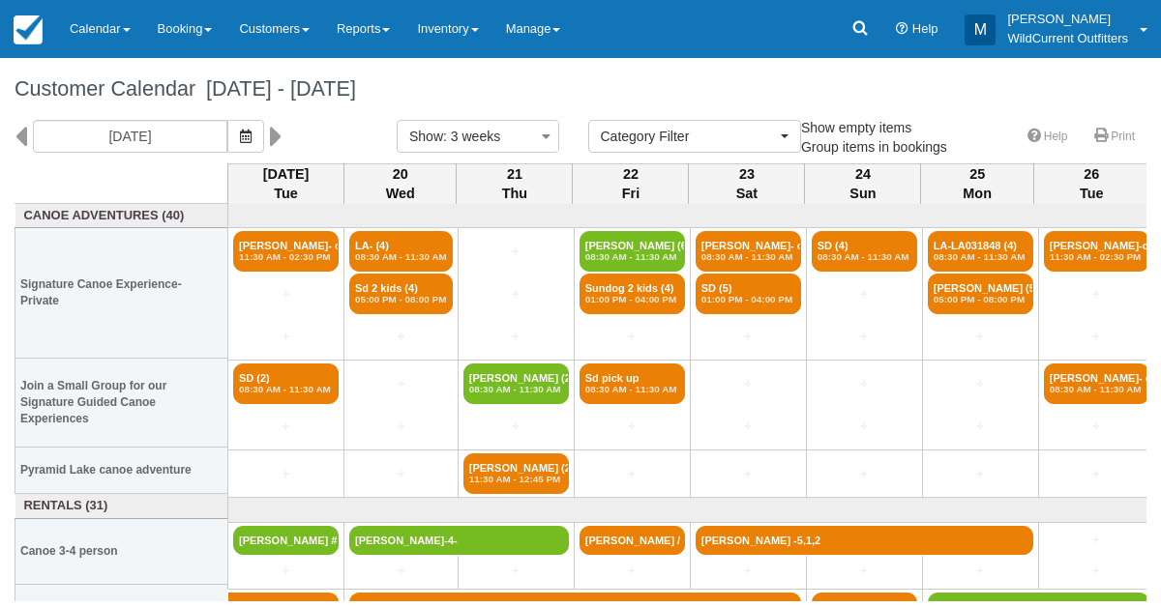
select select
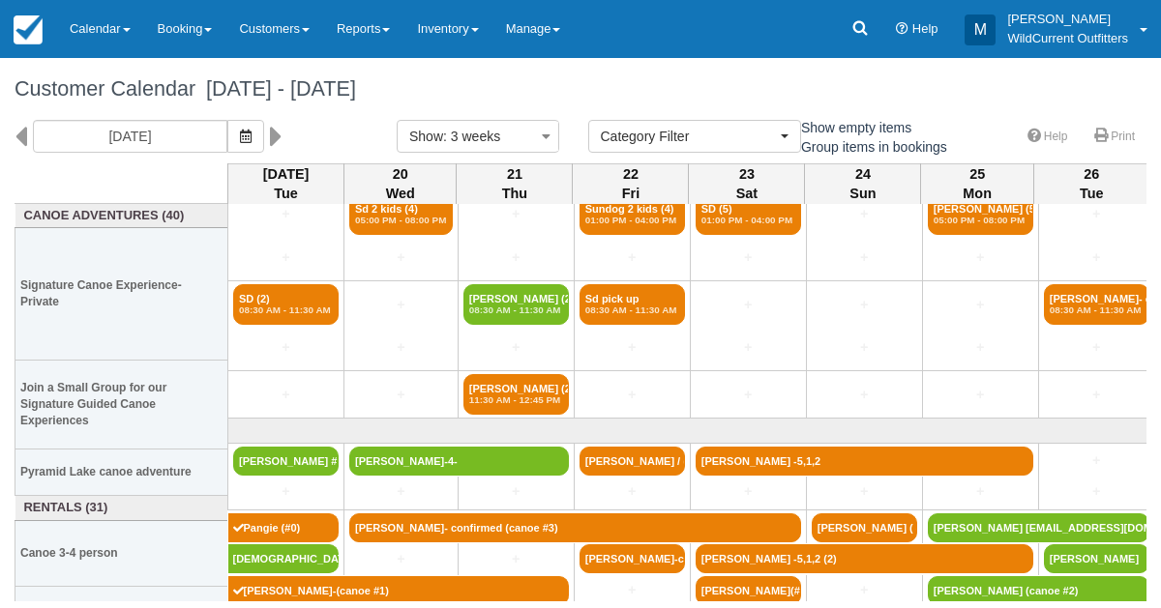
scroll to position [82, 0]
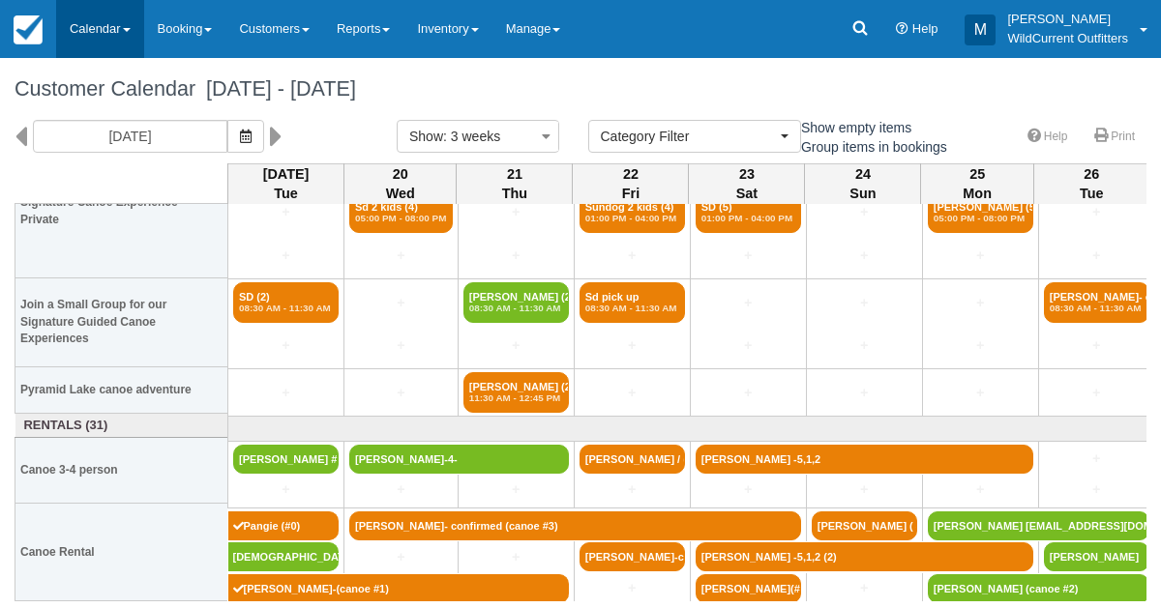
click at [91, 17] on link "Calendar" at bounding box center [100, 29] width 88 height 58
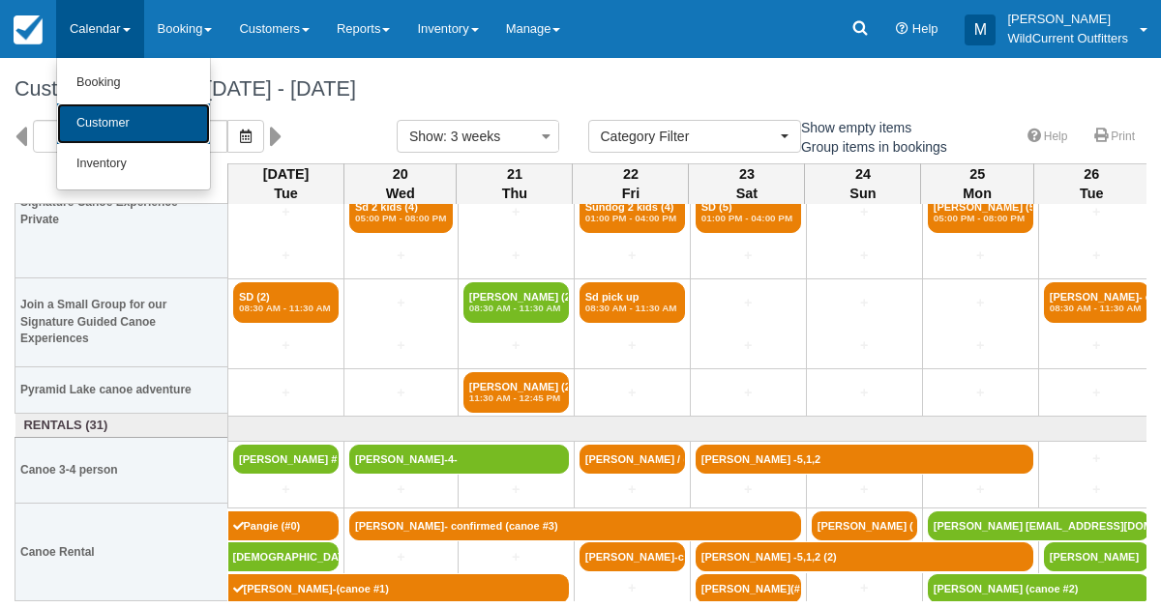
click at [97, 120] on link "Customer" at bounding box center [133, 123] width 153 height 41
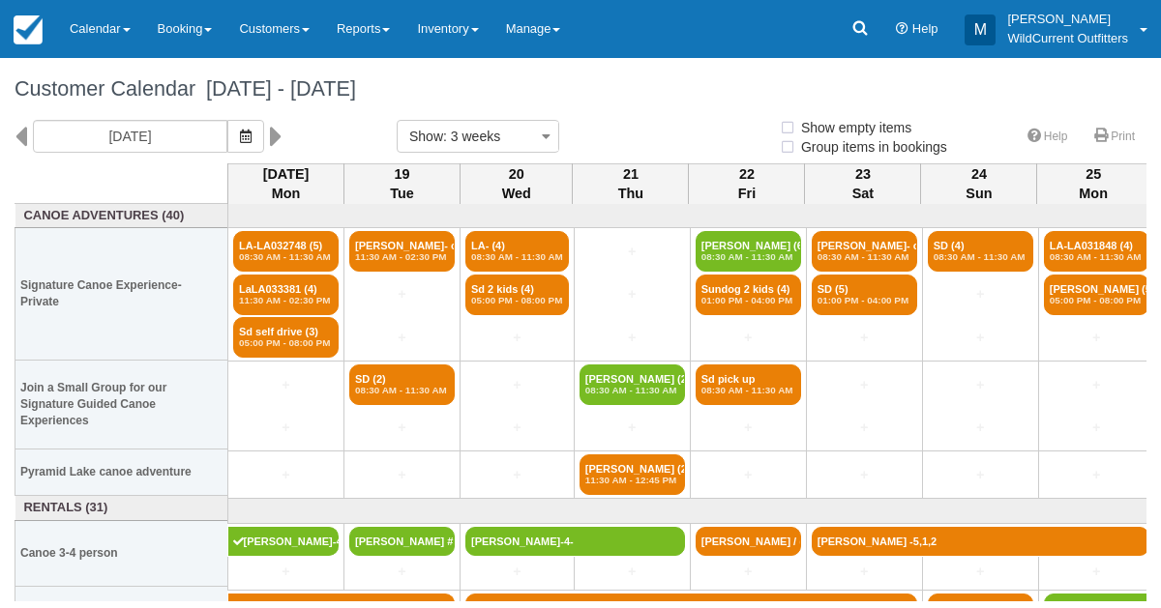
select select
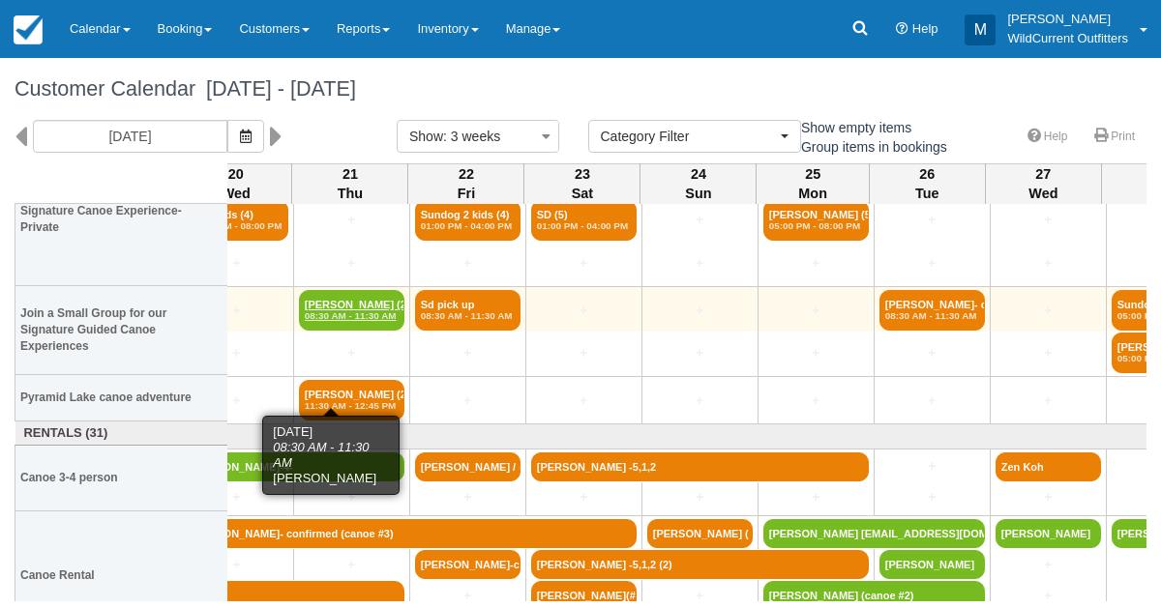
scroll to position [0, 280]
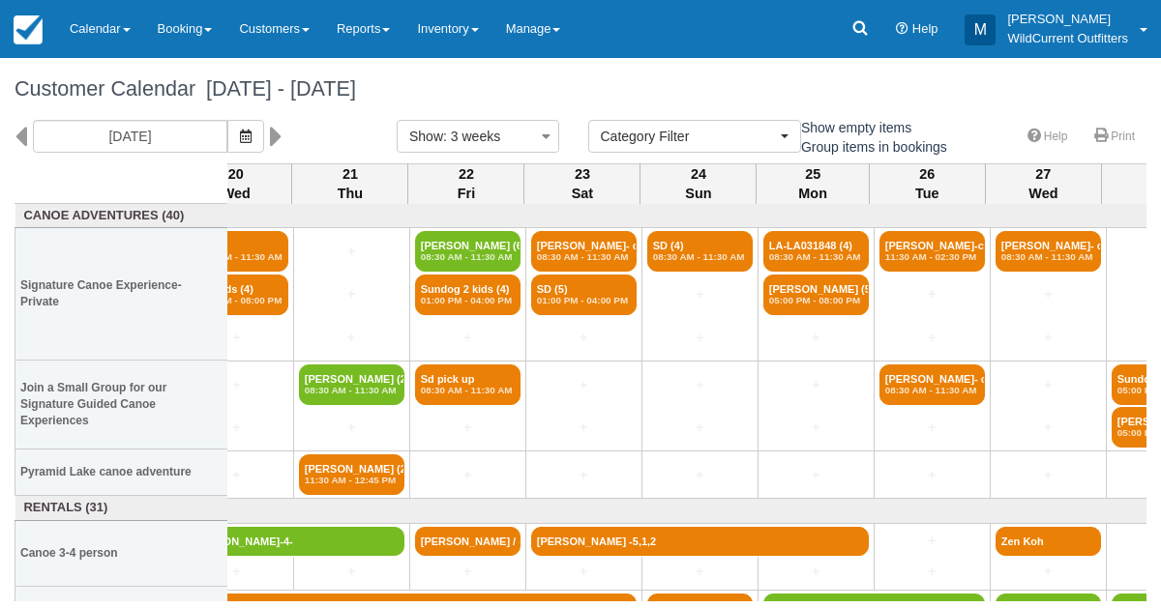
click at [111, 84] on h1 "Customer Calendar August 18 - September 08 2025" at bounding box center [581, 88] width 1132 height 23
click at [20, 136] on icon at bounding box center [21, 136] width 13 height 33
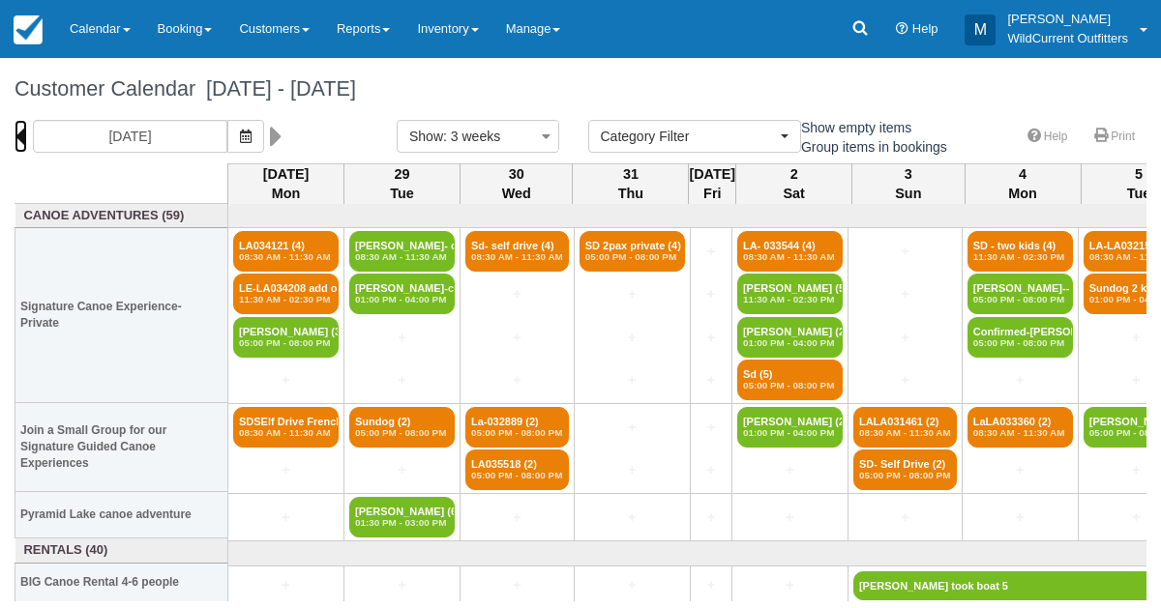
click at [20, 136] on icon at bounding box center [21, 136] width 13 height 33
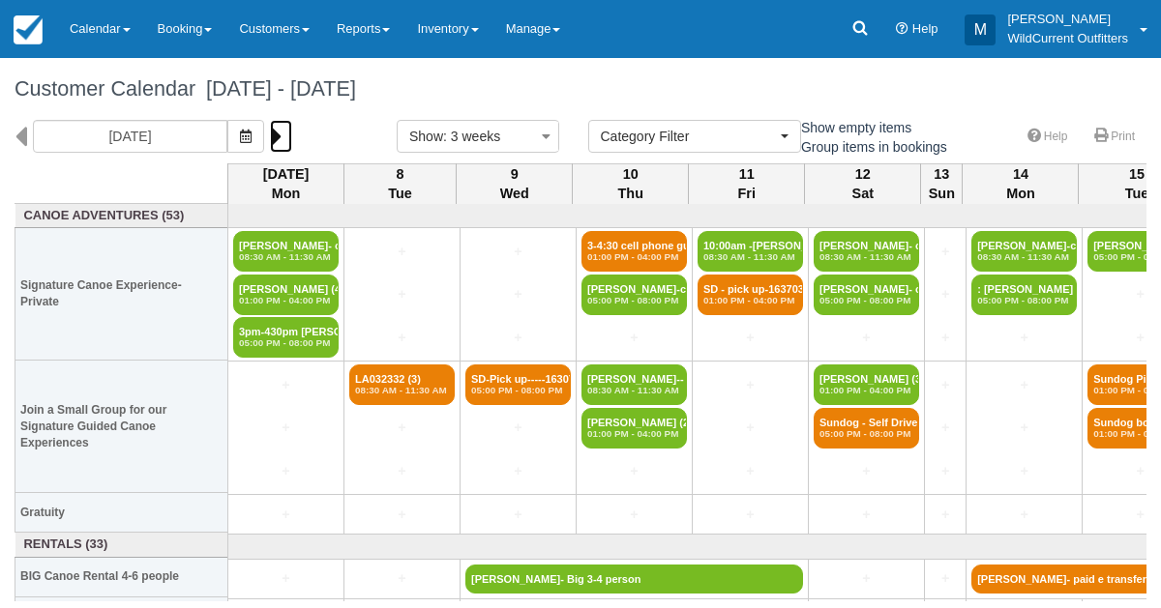
click at [282, 138] on icon at bounding box center [276, 136] width 13 height 33
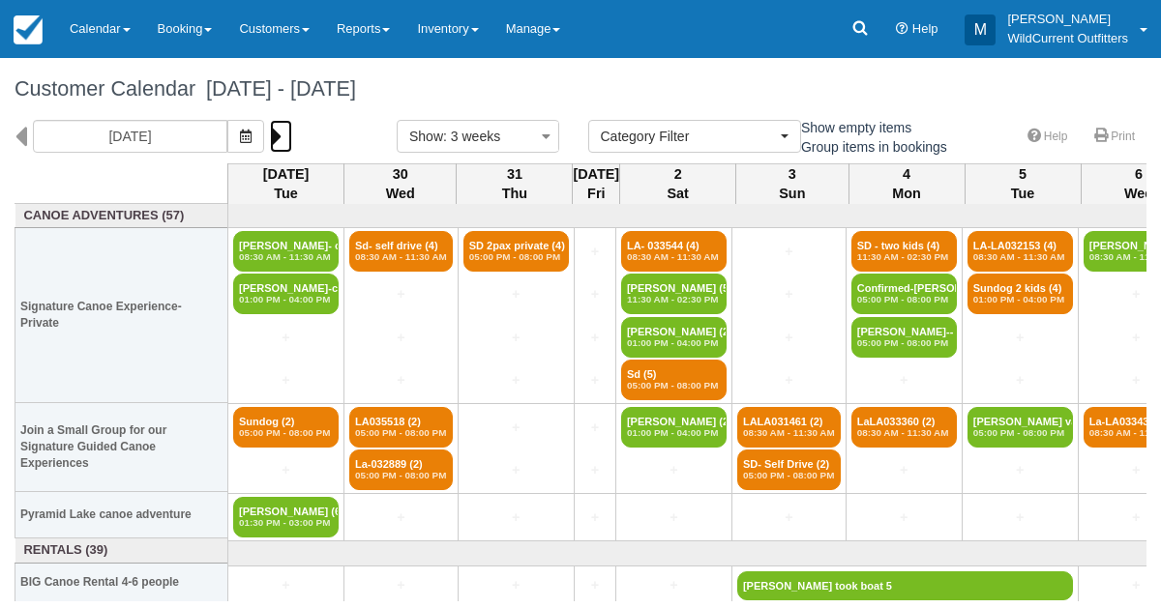
click at [282, 138] on icon at bounding box center [276, 136] width 13 height 33
type input "08/20/25"
select select
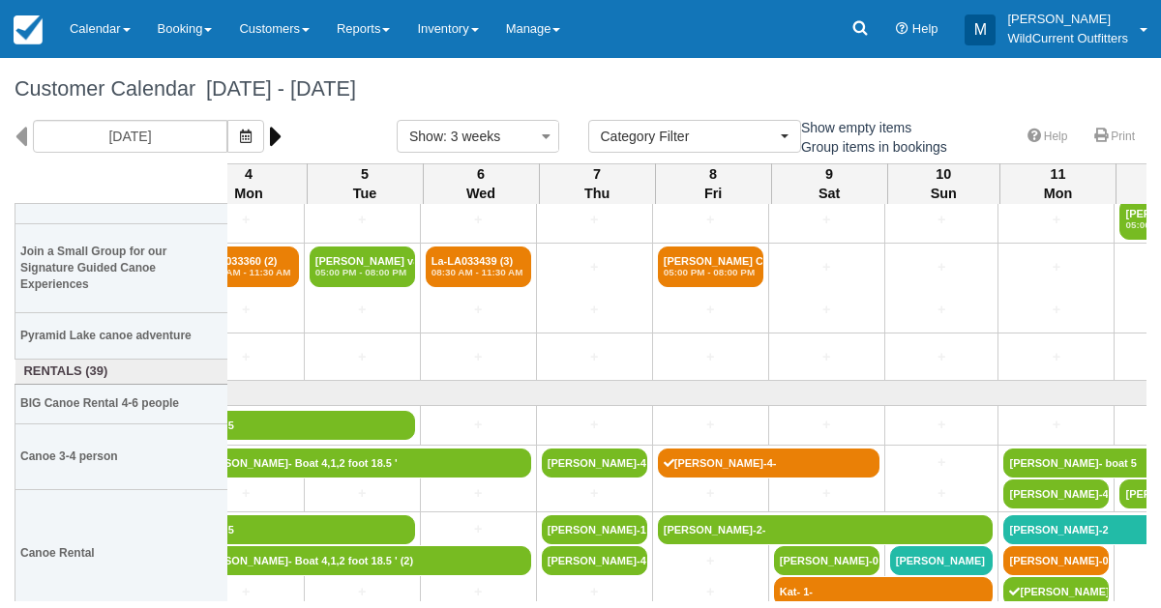
scroll to position [195, 658]
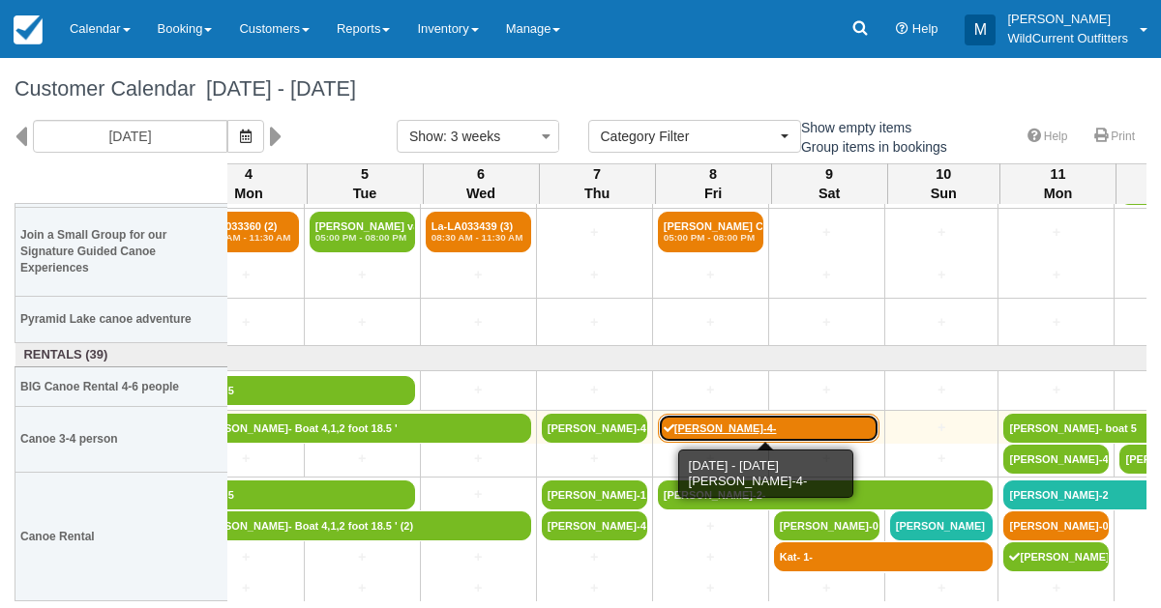
click at [779, 417] on link "[PERSON_NAME]-4-" at bounding box center [768, 428] width 221 height 29
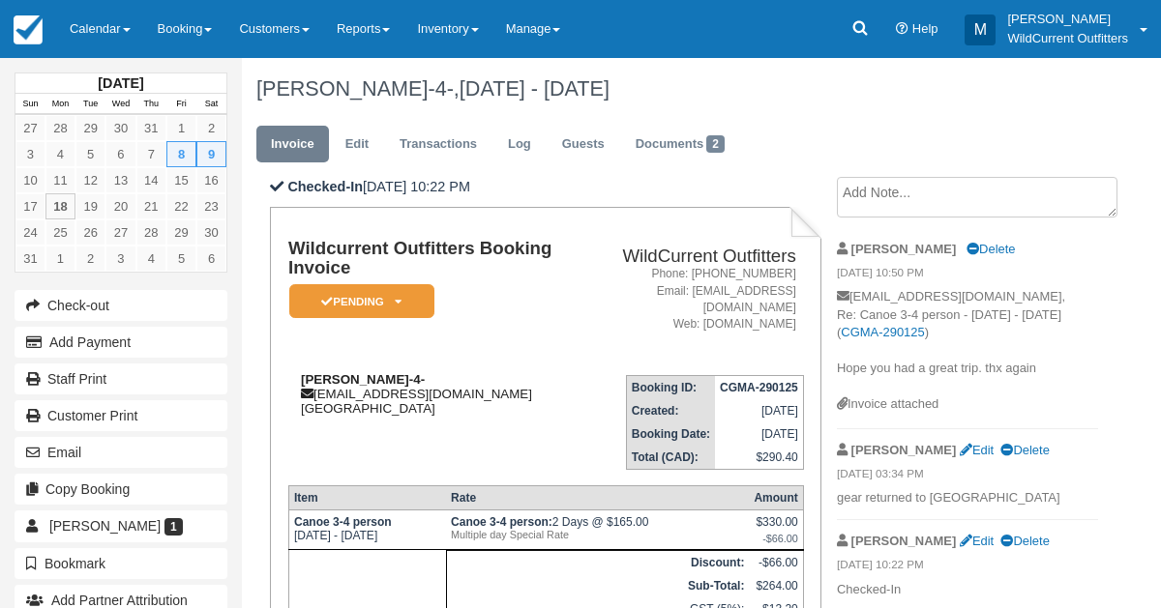
drag, startPoint x: 439, startPoint y: 378, endPoint x: 300, endPoint y: 375, distance: 139.3
click at [301, 375] on strong "Manuel Butron Blanes-4-" at bounding box center [363, 379] width 124 height 15
copy strong "Manuel Butron Blanes-"
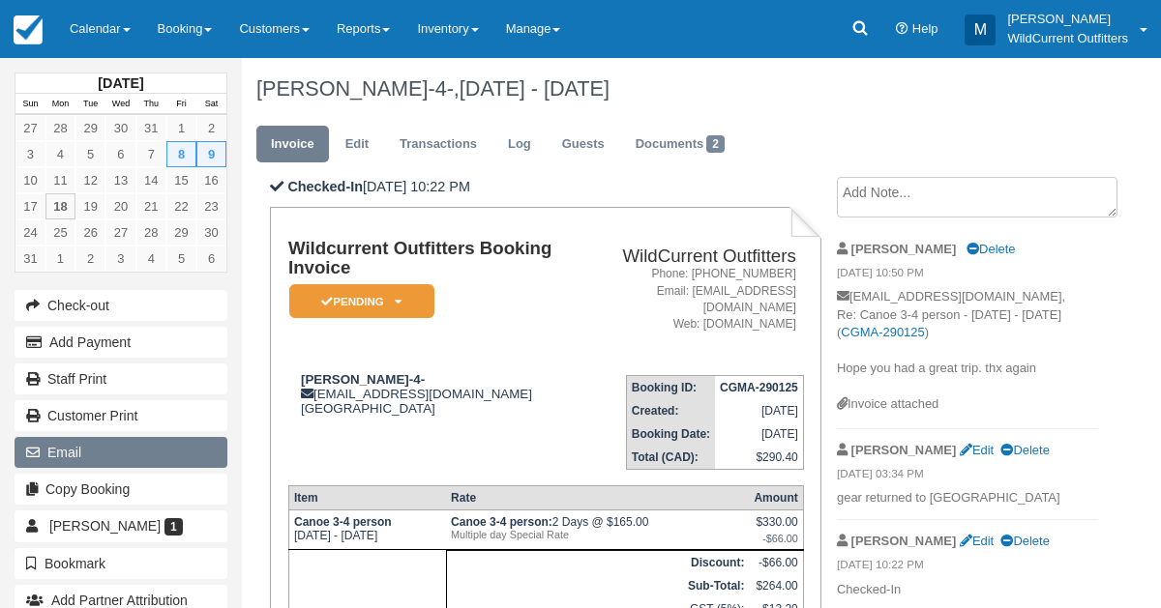
click at [64, 448] on button "Email" at bounding box center [121, 452] width 213 height 31
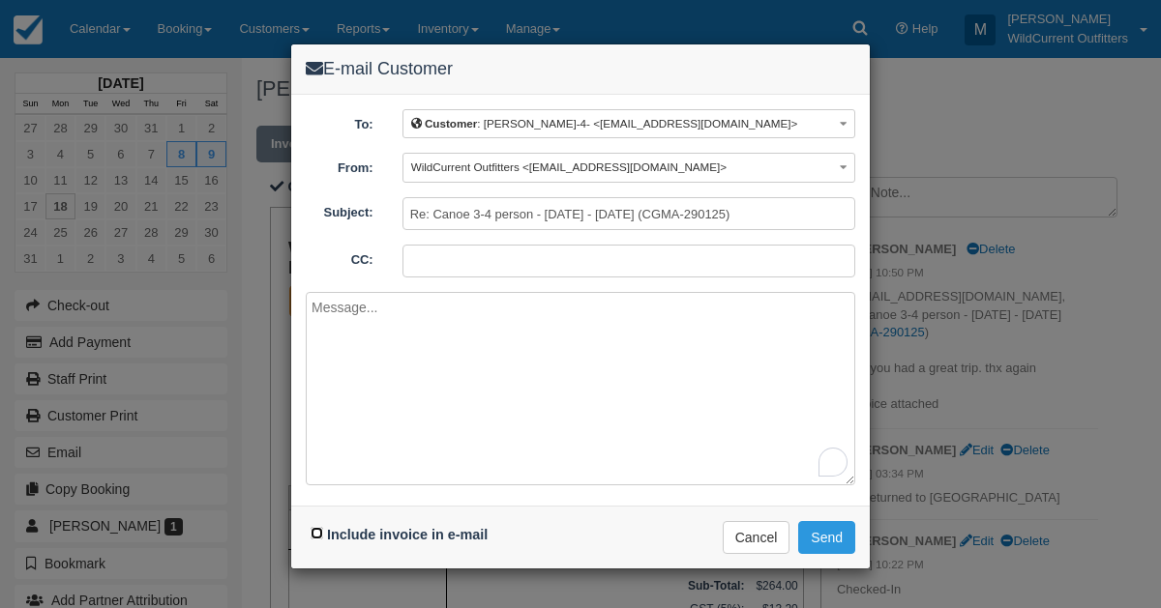
click at [317, 531] on input "Include invoice in e-mail" at bounding box center [316, 533] width 13 height 13
checkbox input "true"
click at [426, 317] on textarea "To enrich screen reader interactions, please activate Accessibility in Grammarl…" at bounding box center [580, 388] width 549 height 193
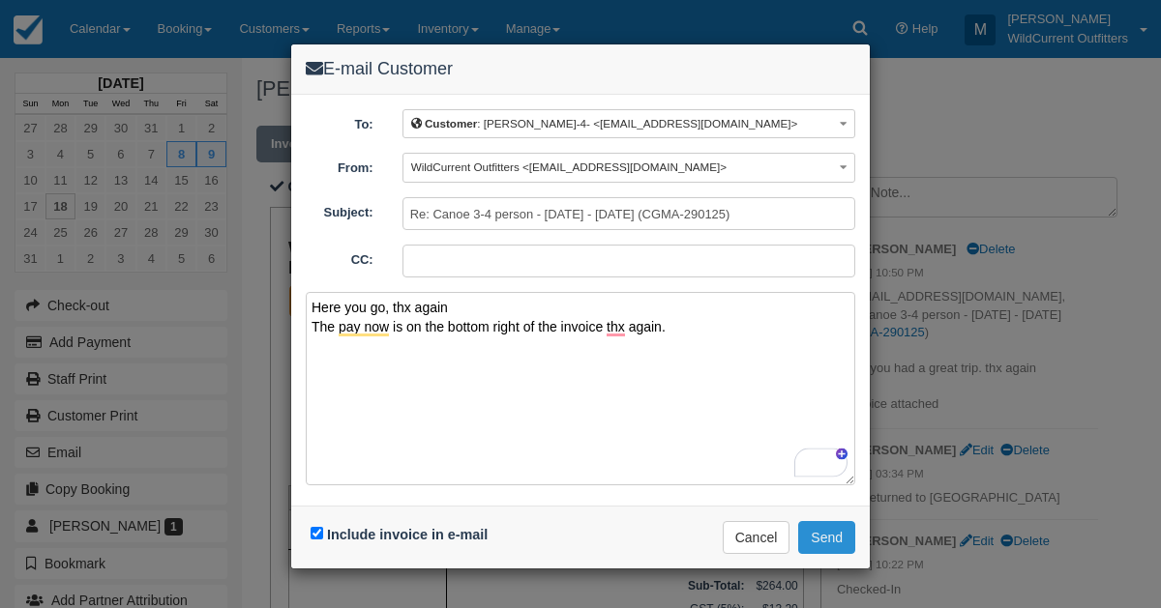
type textarea "Here you go, thx again The pay now is on the bottom right of the invoice thx ag…"
click at [838, 528] on button "Send" at bounding box center [826, 537] width 57 height 33
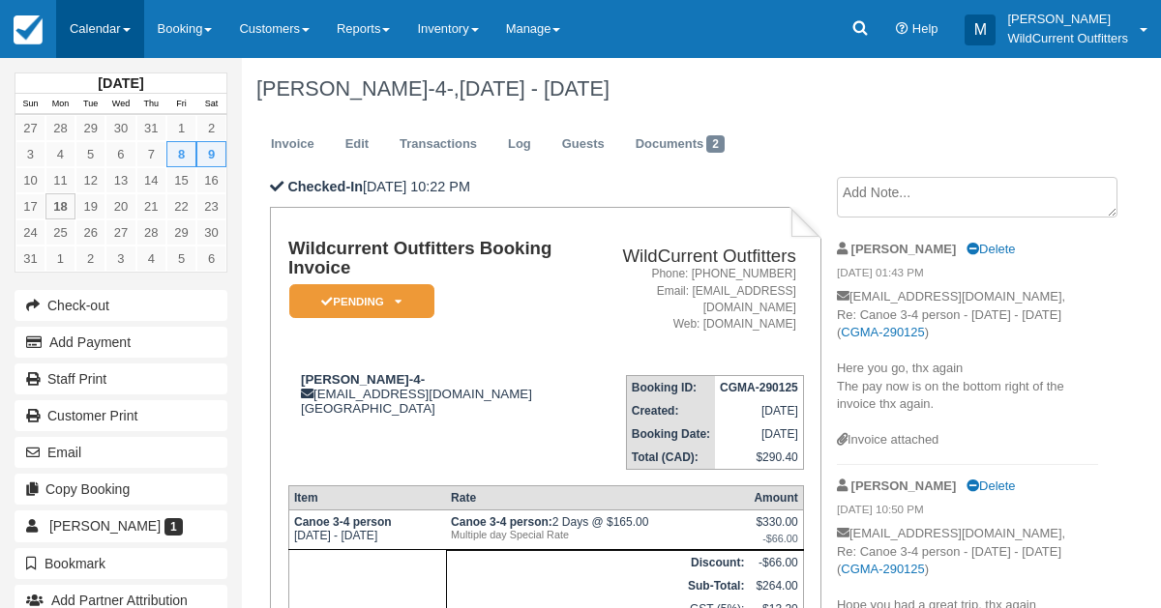
click at [78, 39] on link "Calendar" at bounding box center [100, 29] width 88 height 58
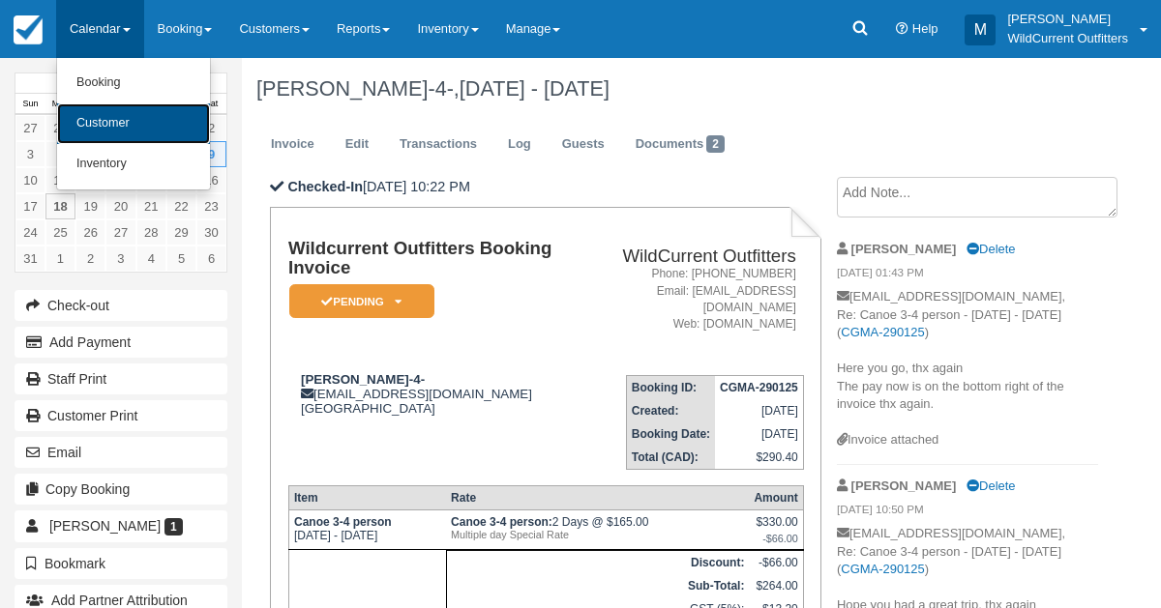
click at [92, 120] on link "Customer" at bounding box center [133, 123] width 153 height 41
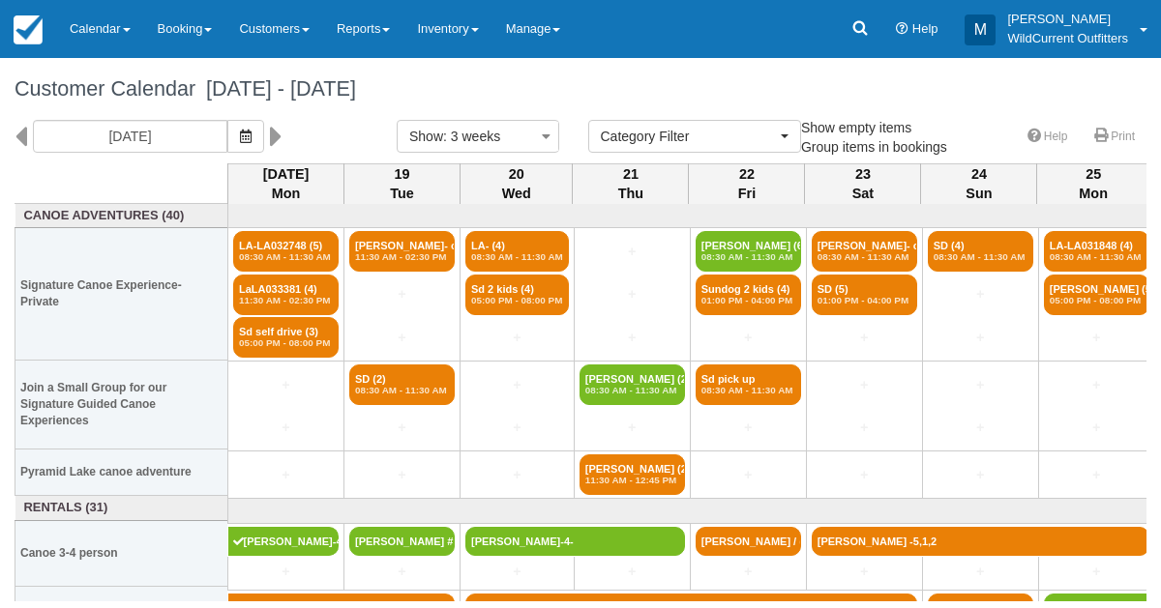
select select
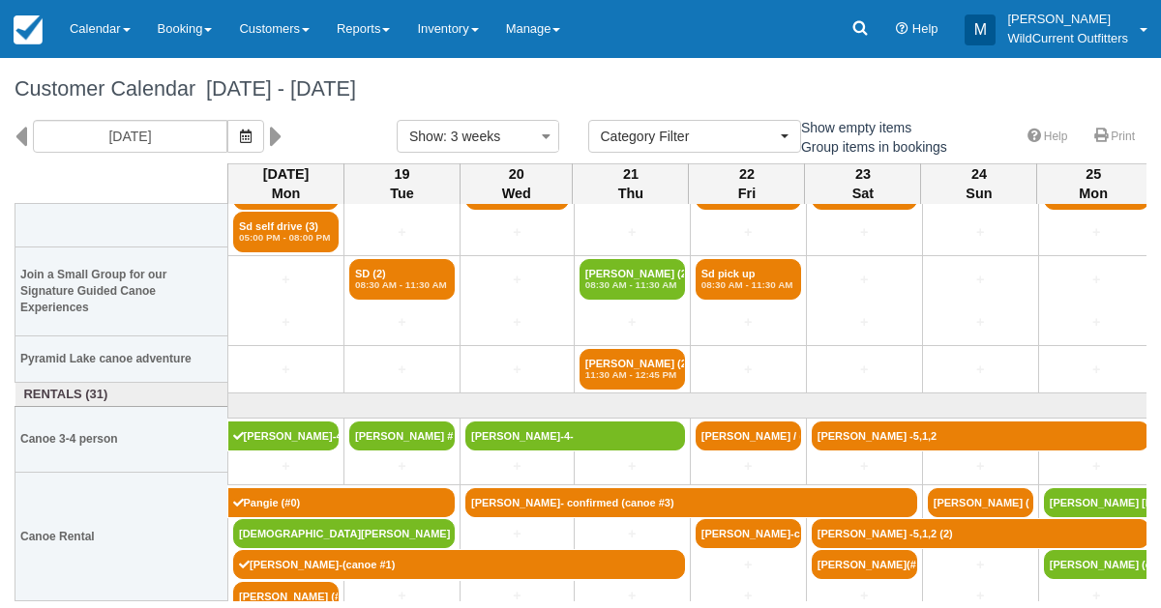
scroll to position [113, 0]
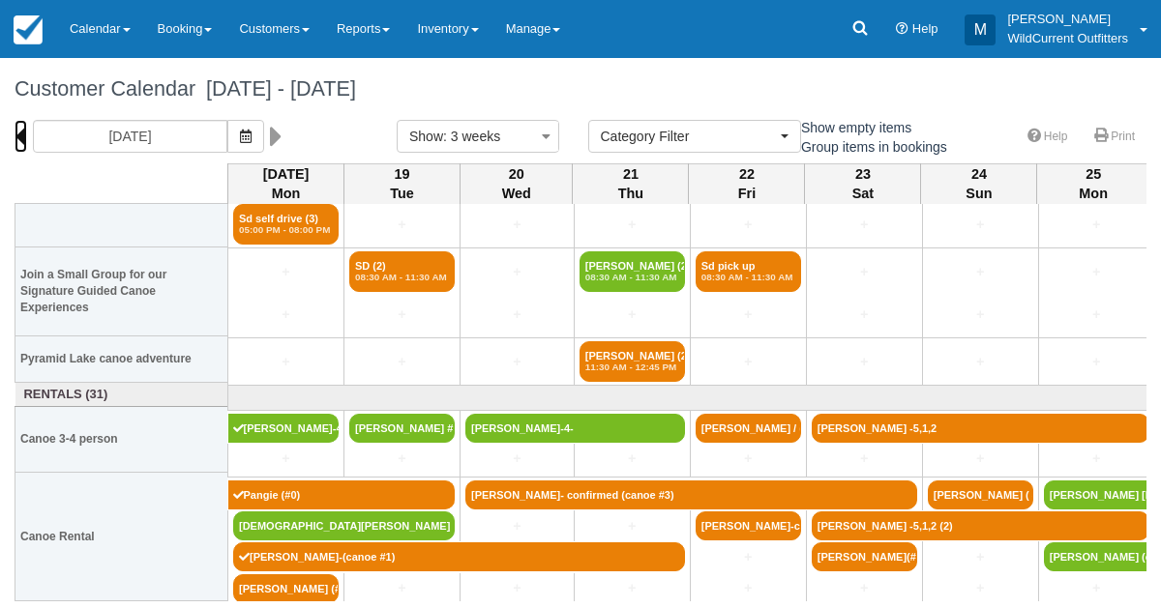
click at [19, 136] on icon at bounding box center [21, 136] width 13 height 33
type input "07/28/25"
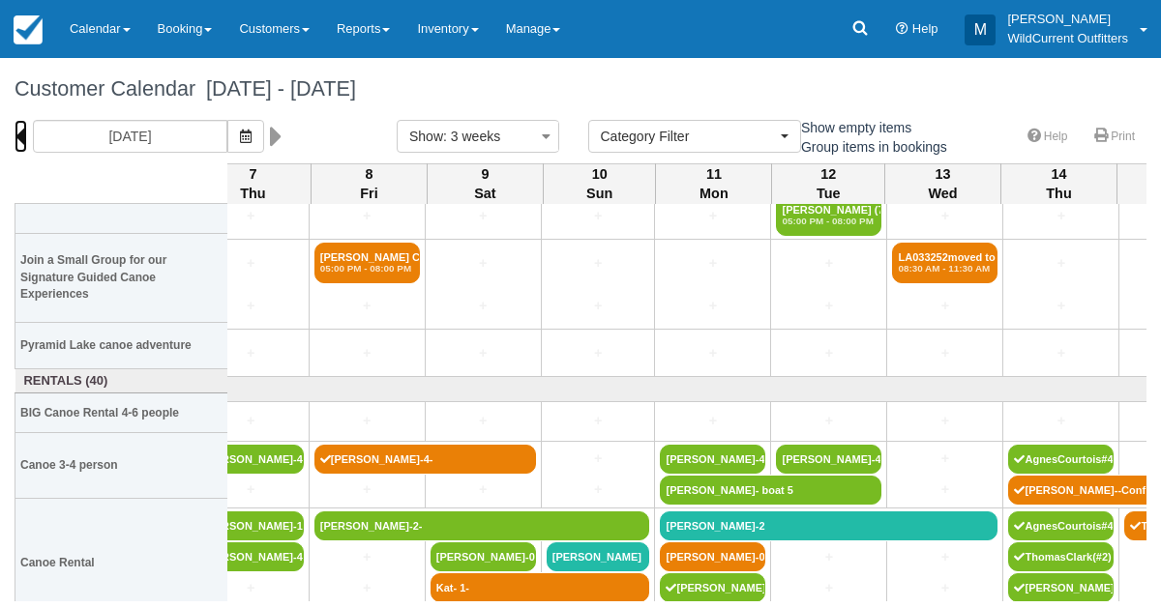
scroll to position [195, 1117]
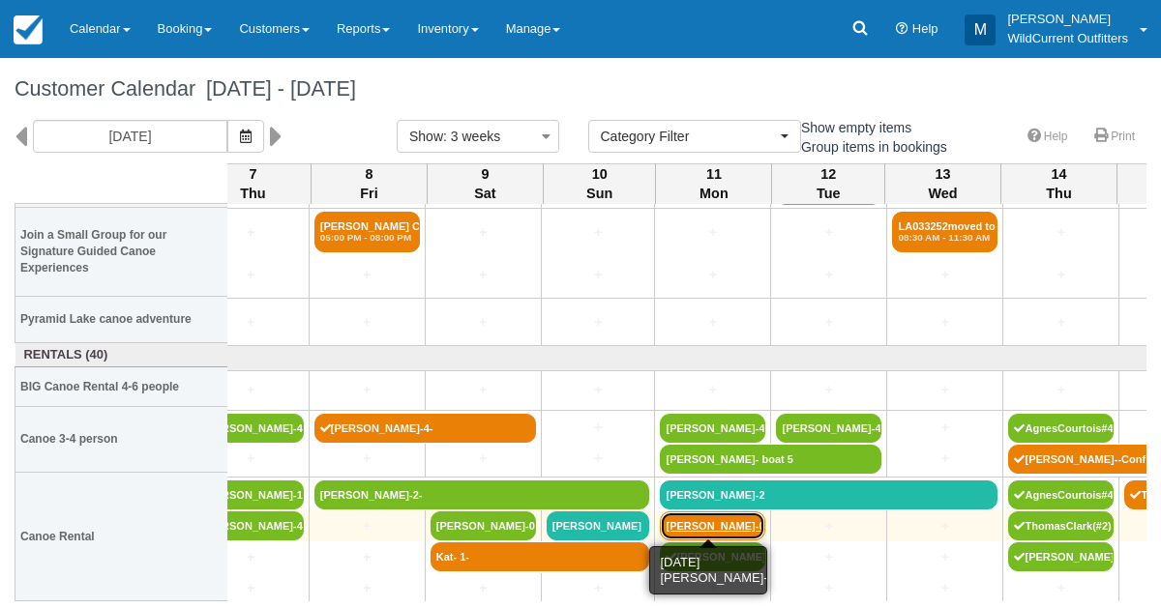
click at [705, 520] on link "Bruce Graham-0-" at bounding box center [712, 526] width 105 height 29
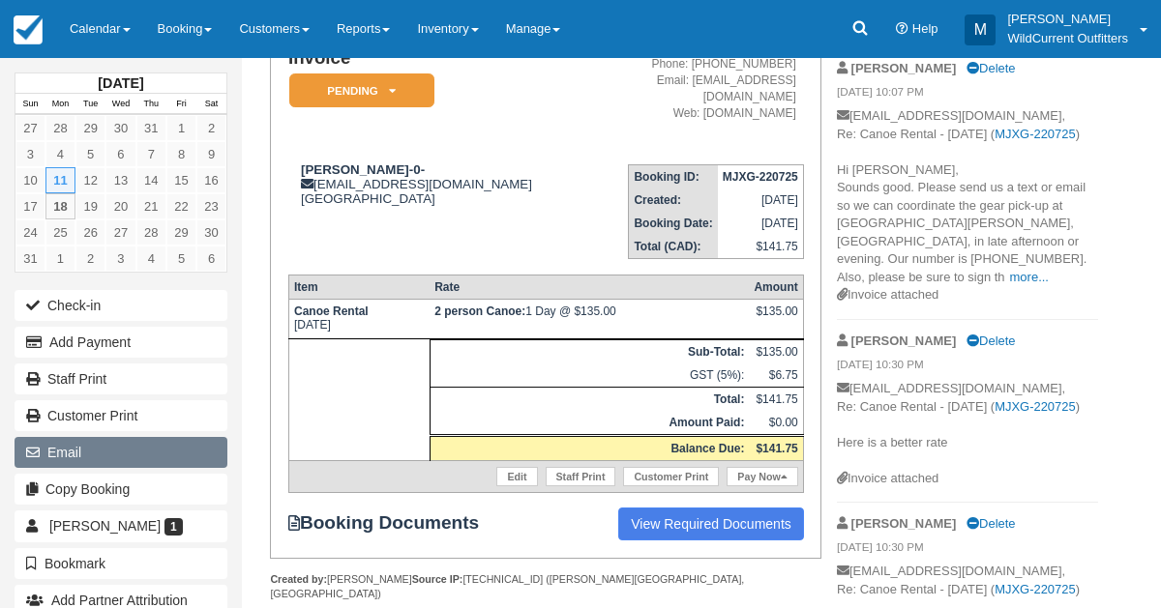
scroll to position [184, 0]
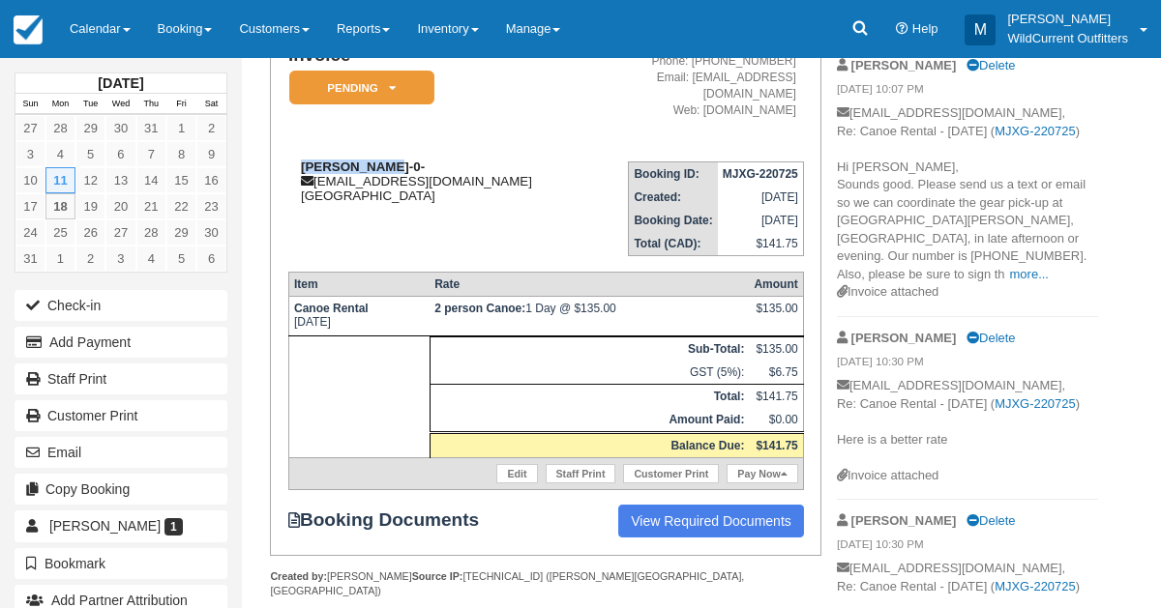
drag, startPoint x: 387, startPoint y: 164, endPoint x: 299, endPoint y: 160, distance: 88.1
click at [299, 160] on div "[PERSON_NAME]-0- [PERSON_NAME][EMAIL_ADDRESS][DOMAIN_NAME] [GEOGRAPHIC_DATA]" at bounding box center [433, 182] width 291 height 44
copy strong "[PERSON_NAME]"
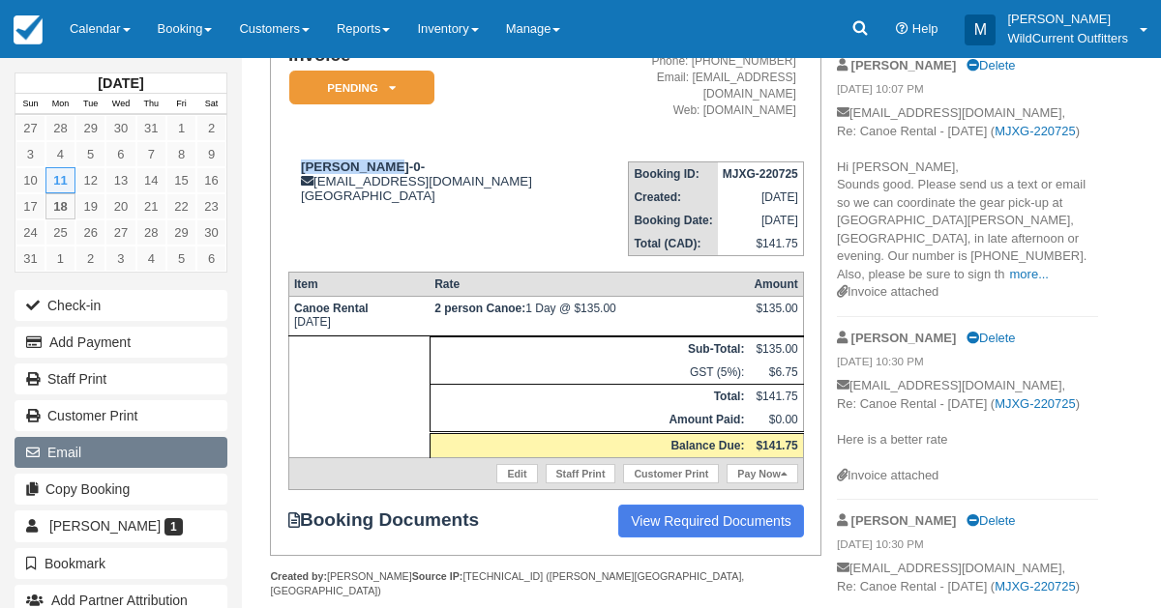
click at [75, 437] on button "Email" at bounding box center [121, 452] width 213 height 31
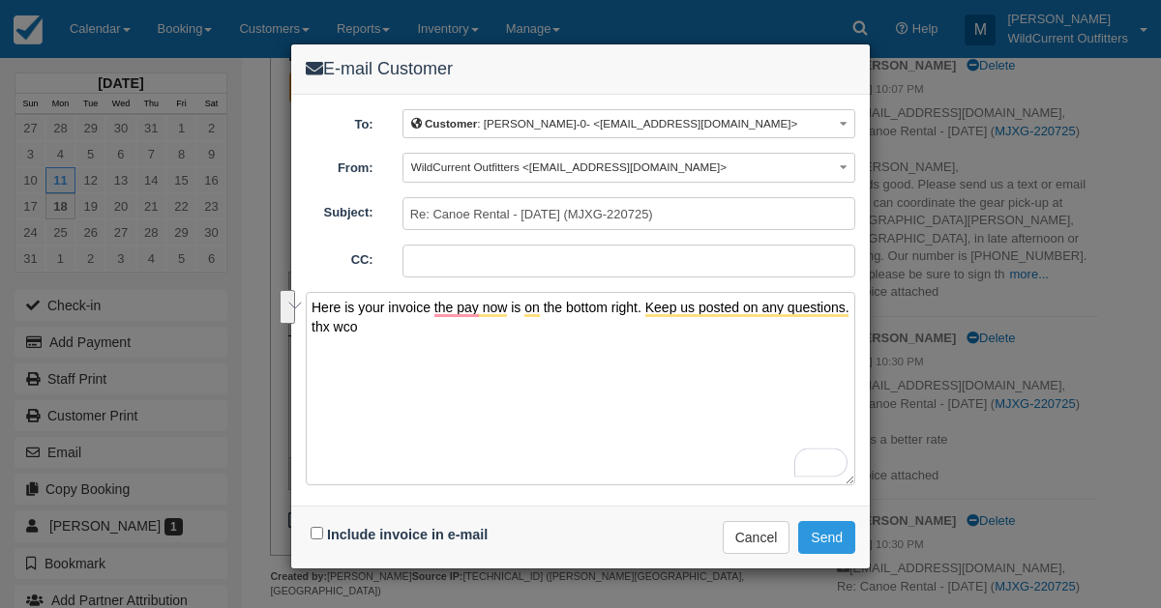
drag, startPoint x: 378, startPoint y: 330, endPoint x: 303, endPoint y: 305, distance: 79.5
click at [303, 305] on div "To: Customer : Bruce Graham-0- <brucegham@gmail.com> Customer : Bruce Graham-0-…" at bounding box center [580, 300] width 578 height 411
type textarea "Here is your invoice the pay now is on the bottom right. Keep us posted on any …"
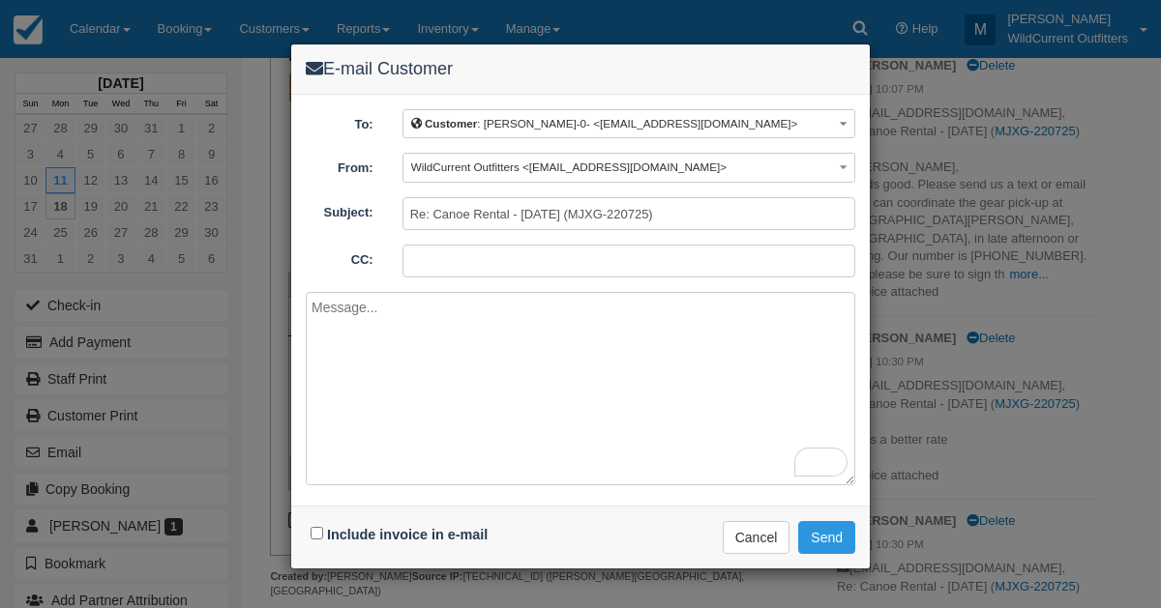
paste textarea "Hi Bruce, Please find your invoice attached. You can complete the payment by cl…"
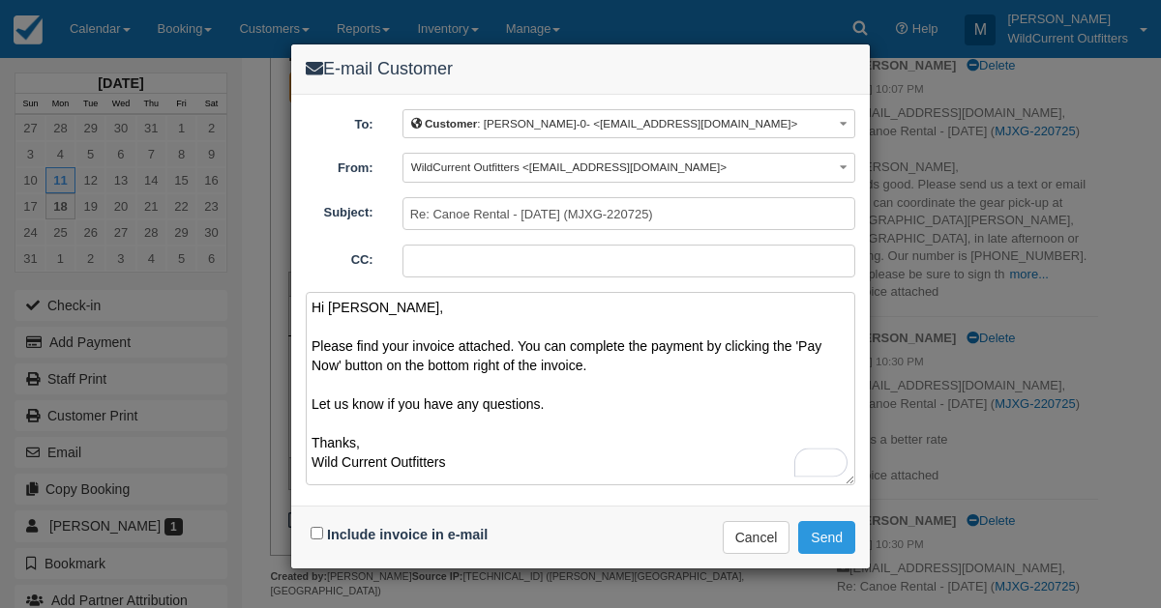
type textarea "Hi Bruce, Please find your invoice attached. You can complete the payment by cl…"
click at [321, 527] on input "Include invoice in e-mail" at bounding box center [316, 533] width 13 height 13
checkbox input "true"
click at [821, 526] on button "Send" at bounding box center [826, 537] width 57 height 33
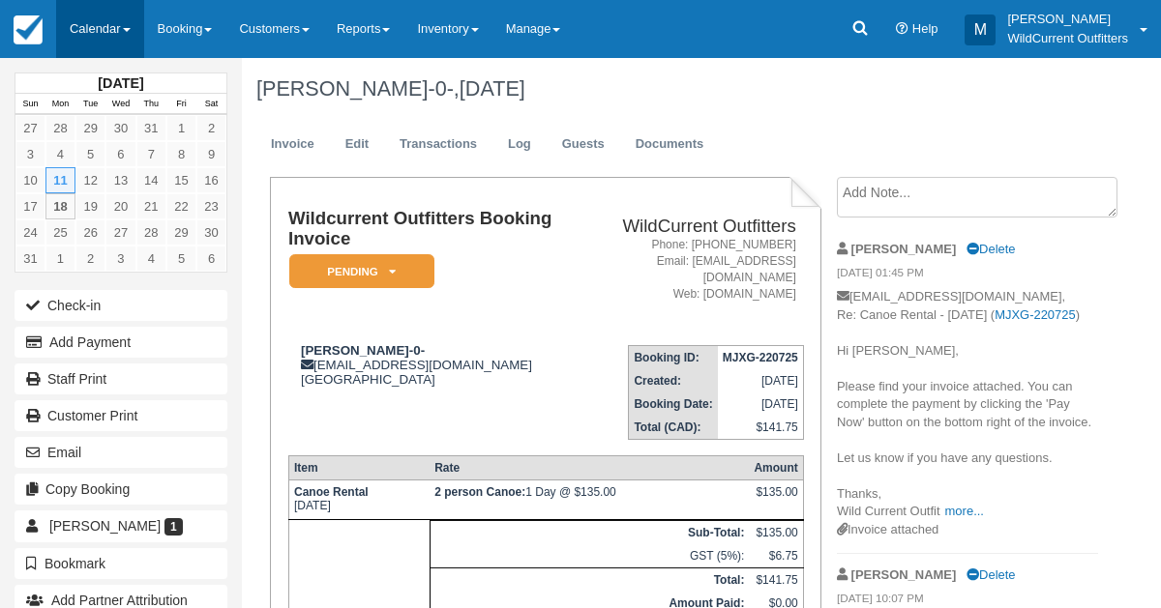
click at [101, 24] on link "Calendar" at bounding box center [100, 29] width 88 height 58
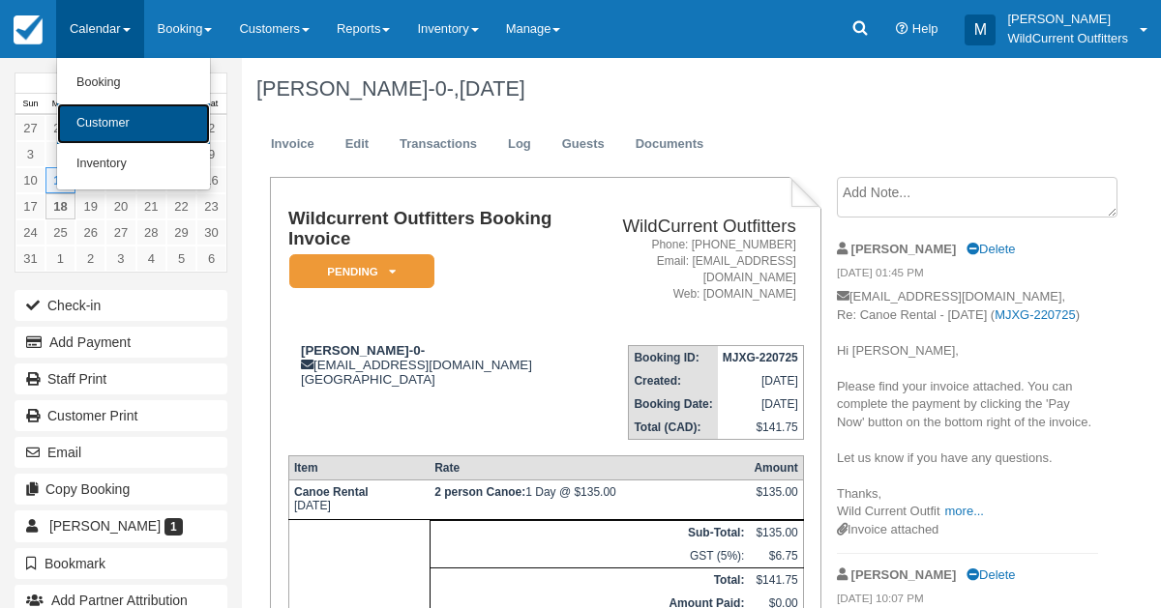
click at [87, 128] on link "Customer" at bounding box center [133, 123] width 153 height 41
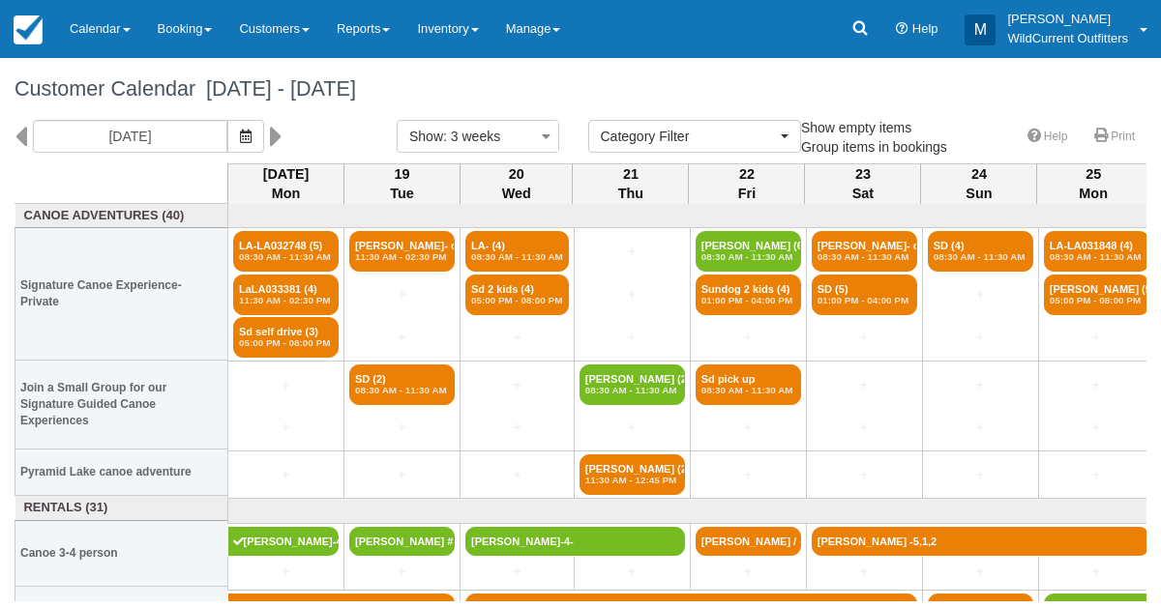
select select
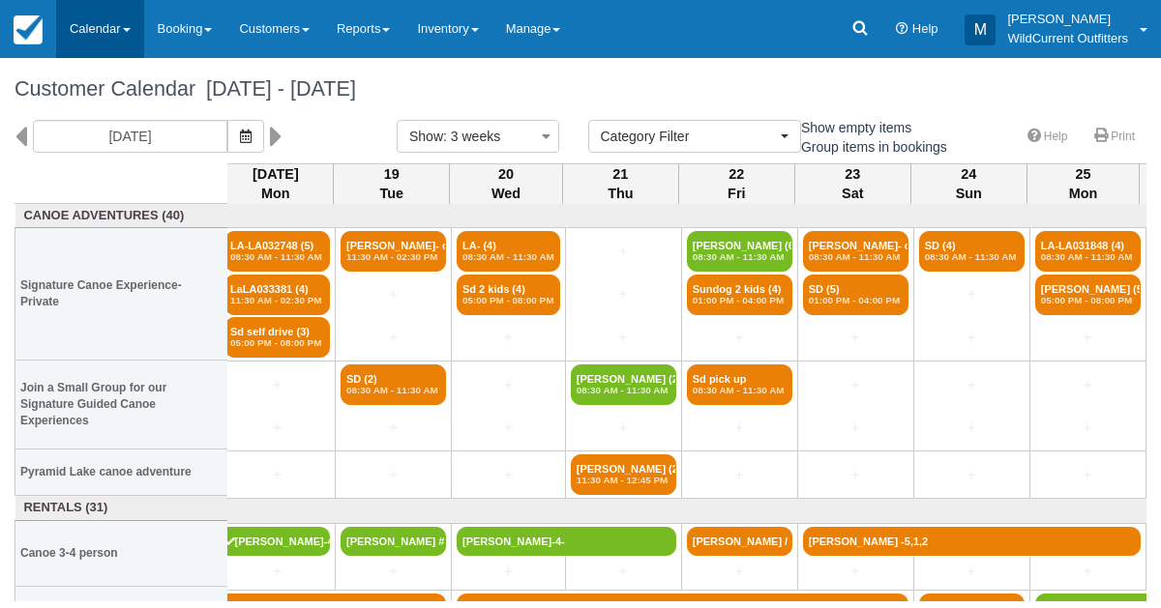
scroll to position [0, 11]
